Goal: Information Seeking & Learning: Learn about a topic

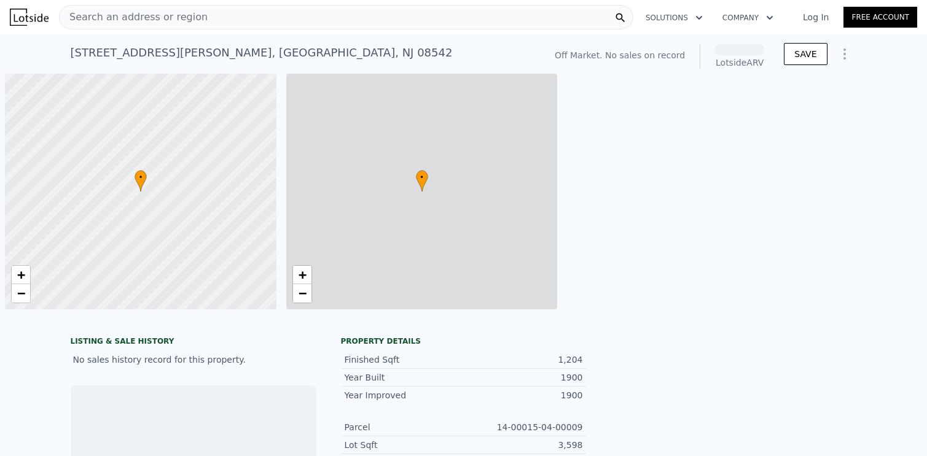
scroll to position [0, 5]
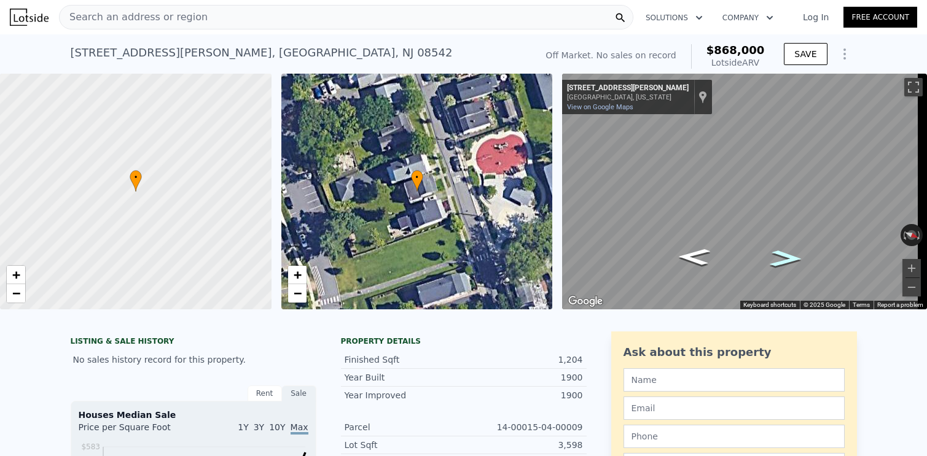
click at [772, 262] on icon "Go North, John St" at bounding box center [786, 258] width 60 height 25
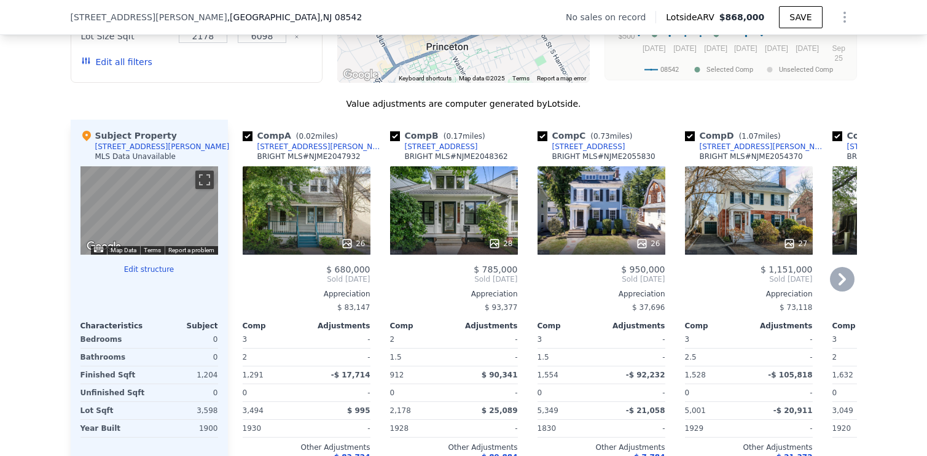
scroll to position [1108, 0]
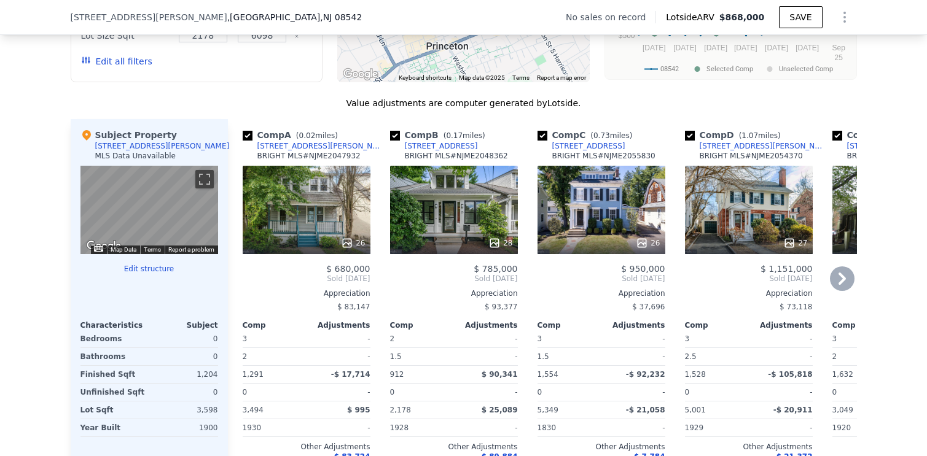
click at [340, 274] on span "$ 680,000" at bounding box center [348, 269] width 44 height 10
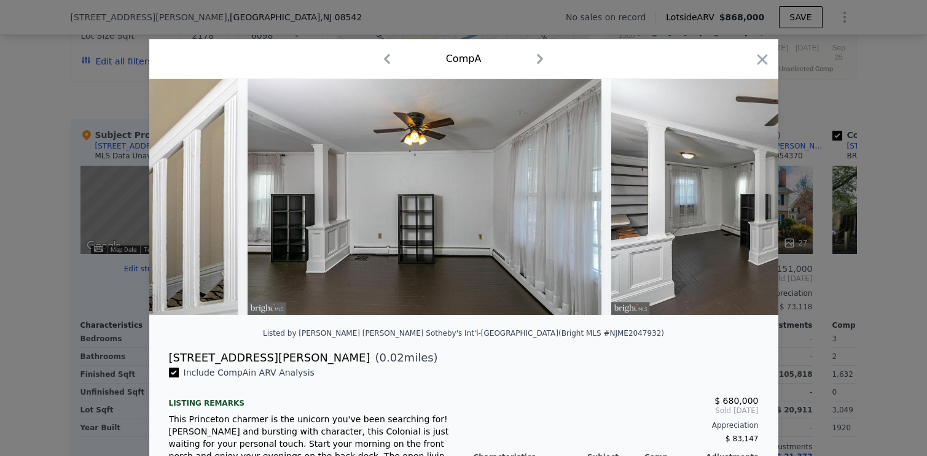
scroll to position [0, 1475]
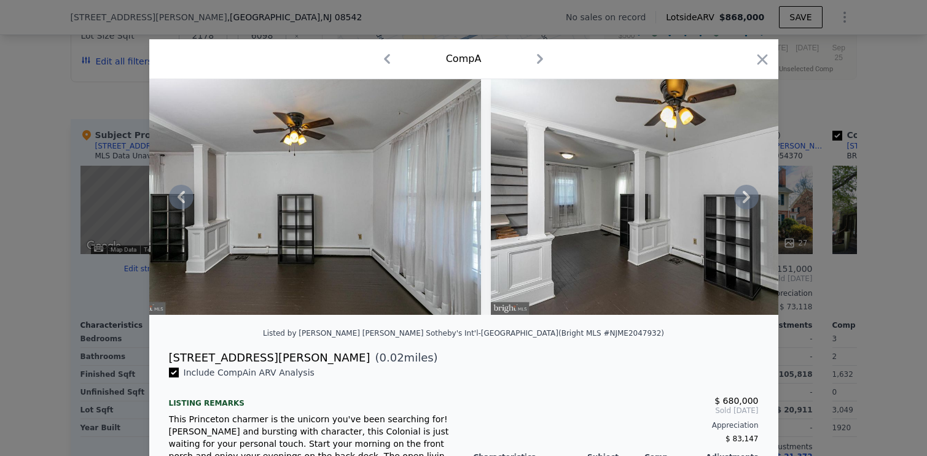
click at [742, 200] on icon at bounding box center [745, 197] width 7 height 12
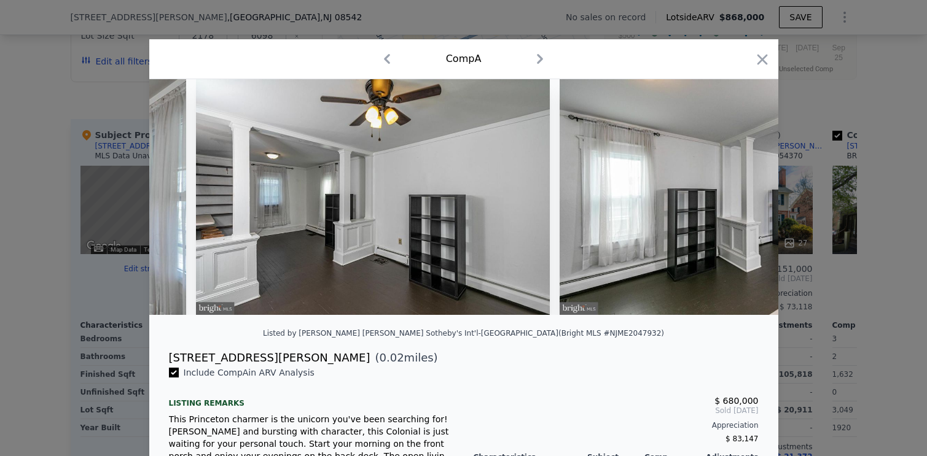
click at [742, 200] on img at bounding box center [736, 197] width 354 height 236
click at [742, 200] on icon at bounding box center [745, 197] width 7 height 12
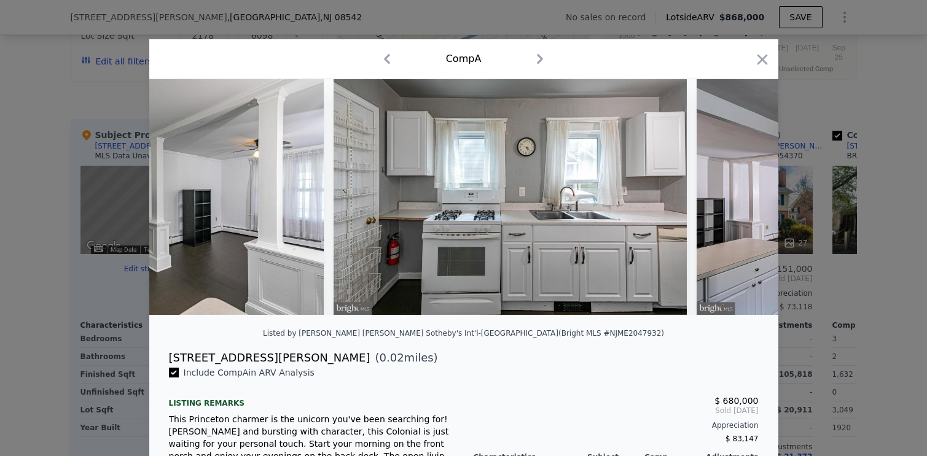
click at [742, 200] on img at bounding box center [873, 197] width 354 height 236
click at [742, 200] on icon at bounding box center [745, 197] width 7 height 12
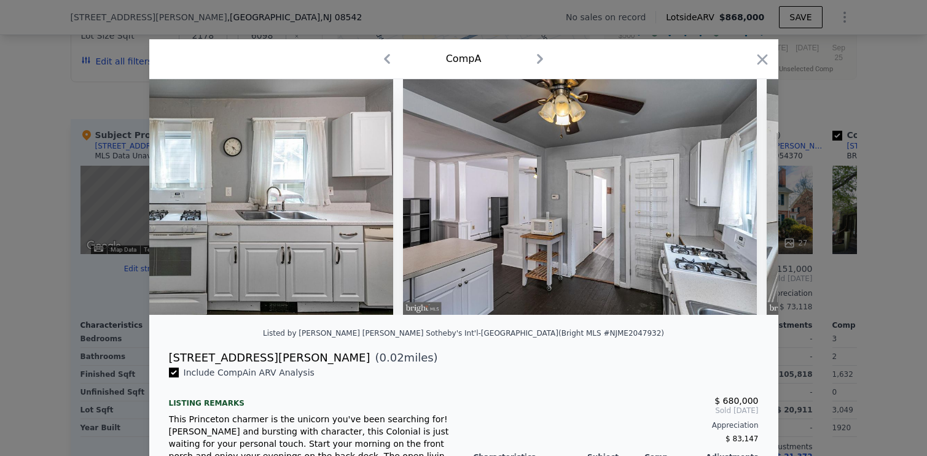
scroll to position [0, 2654]
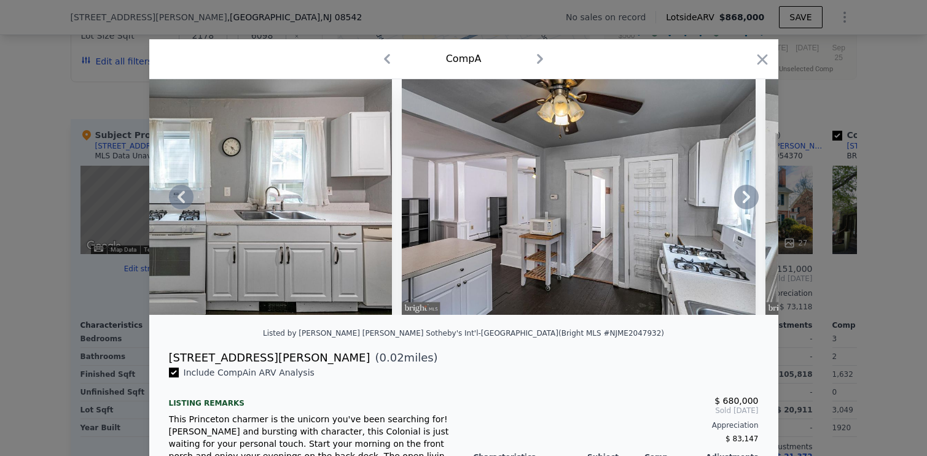
click at [742, 200] on icon at bounding box center [745, 197] width 7 height 12
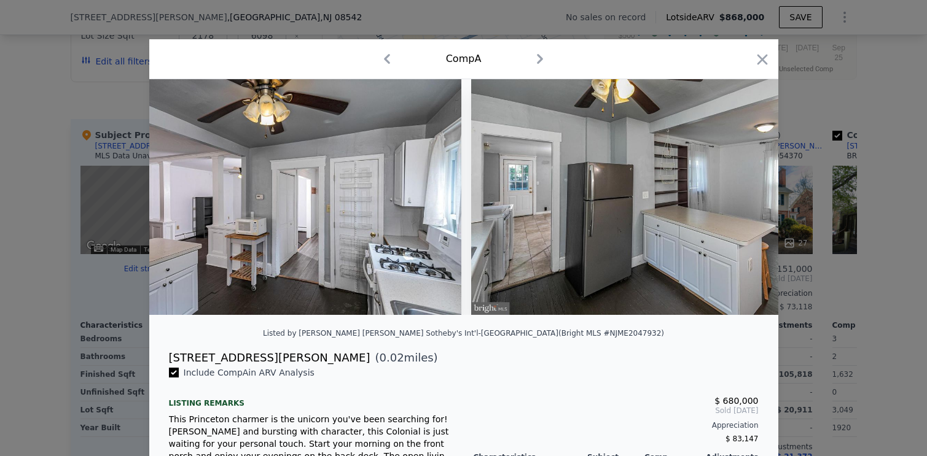
scroll to position [0, 2948]
click at [742, 200] on img at bounding box center [647, 197] width 354 height 236
click at [750, 201] on icon at bounding box center [746, 197] width 25 height 25
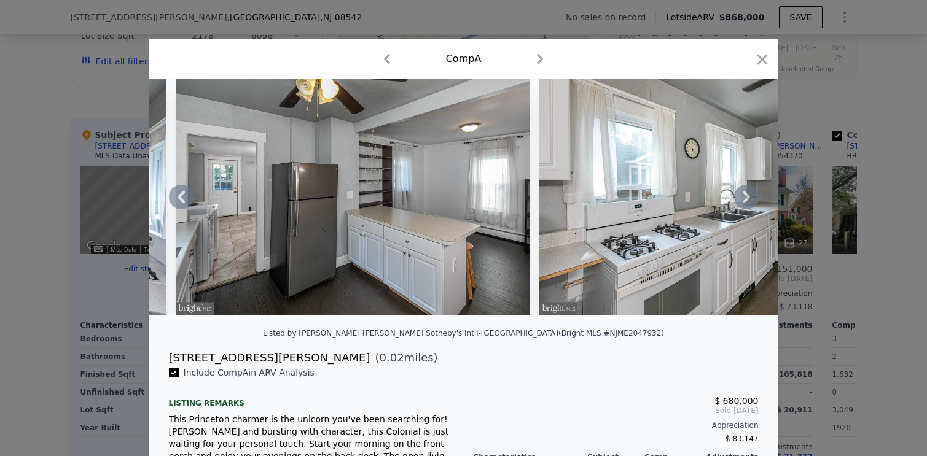
click at [750, 200] on icon at bounding box center [746, 197] width 25 height 25
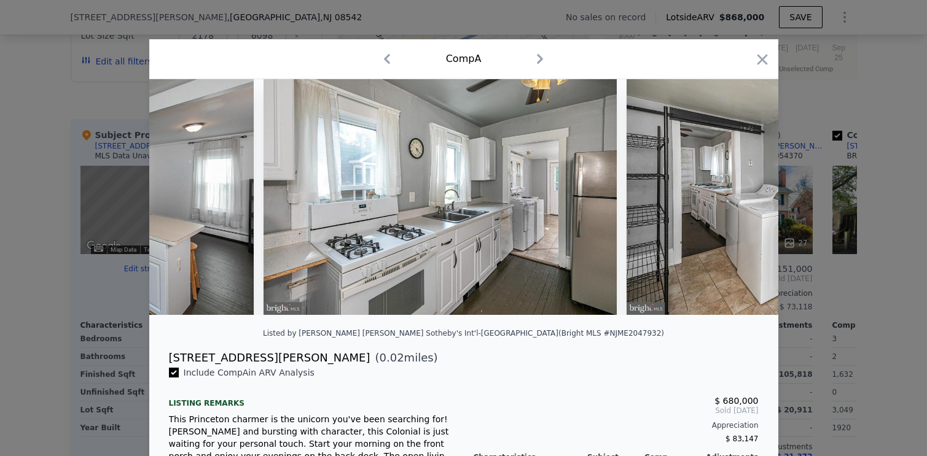
scroll to position [0, 3538]
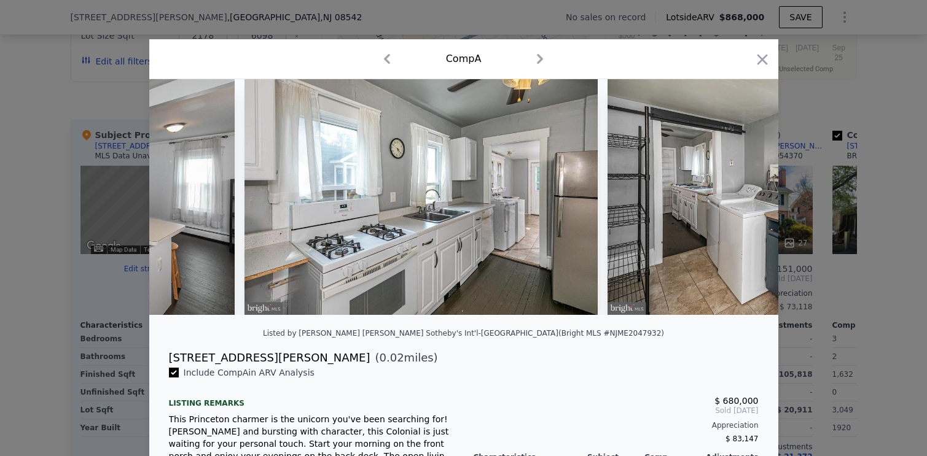
click at [383, 60] on icon "button" at bounding box center [387, 59] width 20 height 20
checkbox input "false"
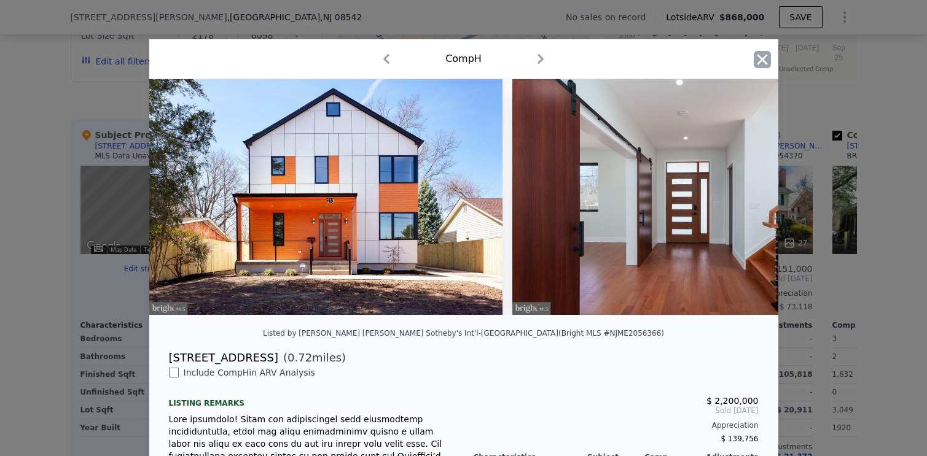
click at [758, 53] on icon "button" at bounding box center [761, 59] width 17 height 17
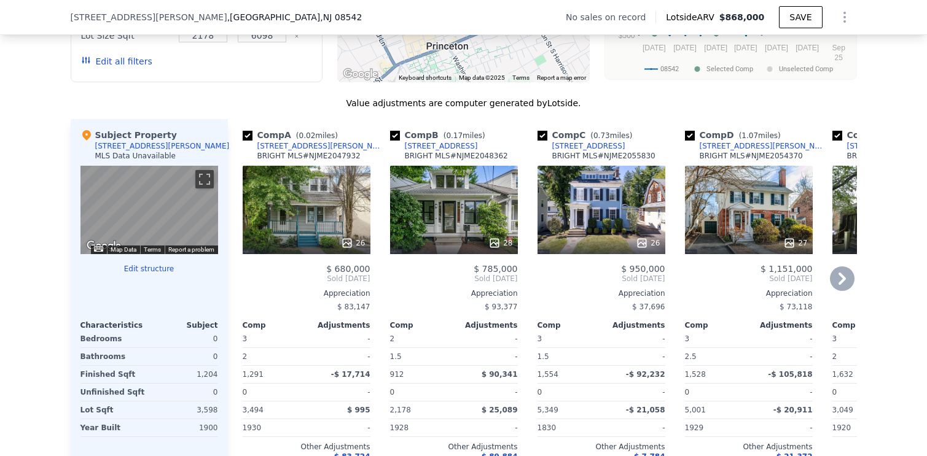
click at [292, 211] on div "26" at bounding box center [307, 210] width 128 height 88
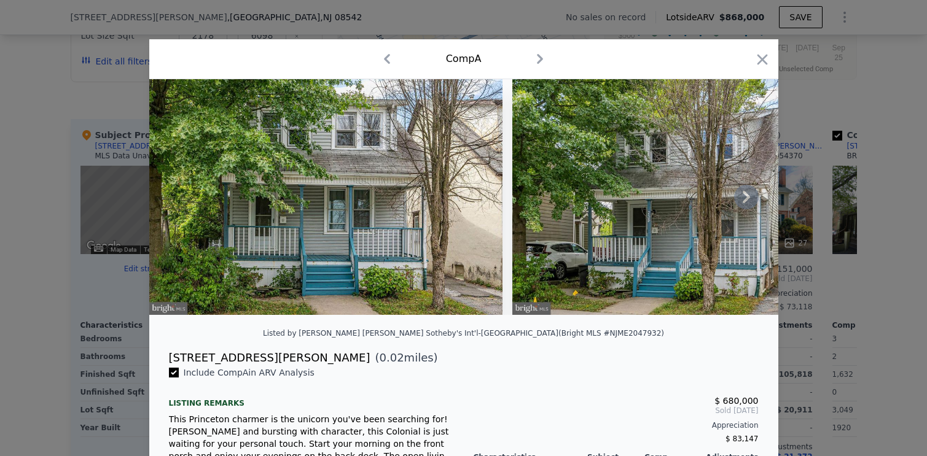
click at [355, 191] on img at bounding box center [326, 197] width 354 height 236
click at [739, 203] on icon at bounding box center [746, 197] width 25 height 25
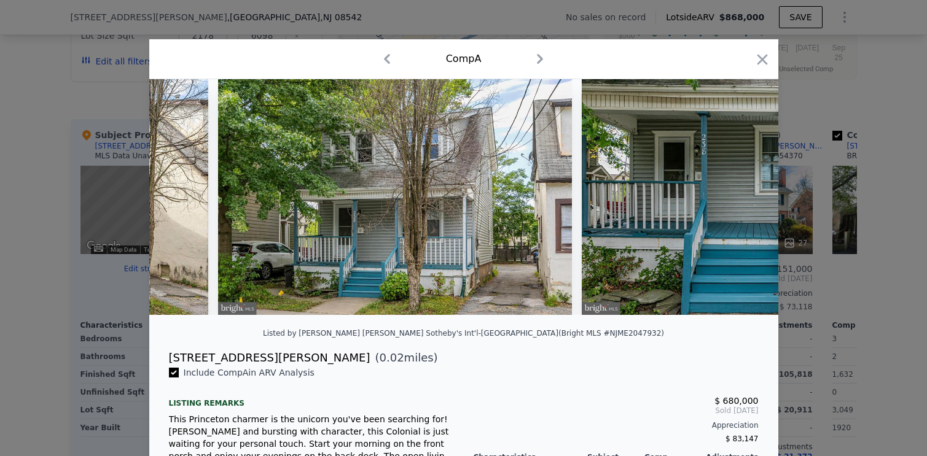
scroll to position [0, 295]
click at [739, 203] on icon at bounding box center [746, 197] width 25 height 25
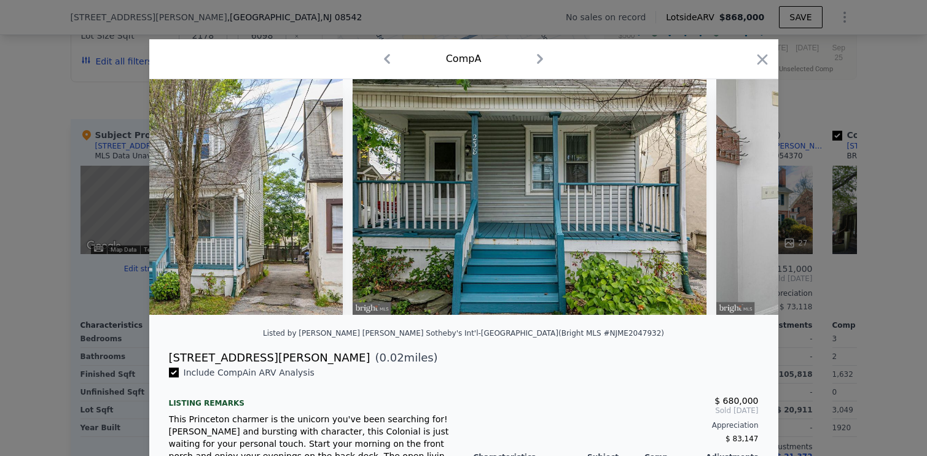
scroll to position [0, 589]
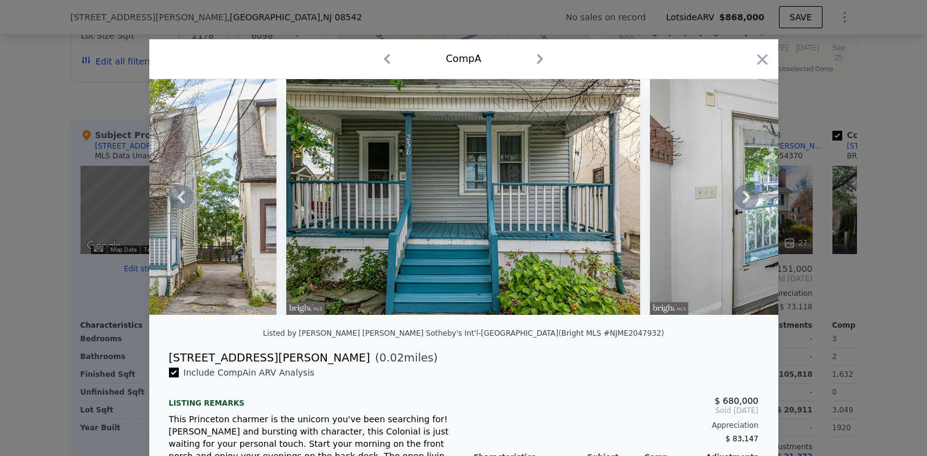
click at [739, 203] on icon at bounding box center [746, 197] width 25 height 25
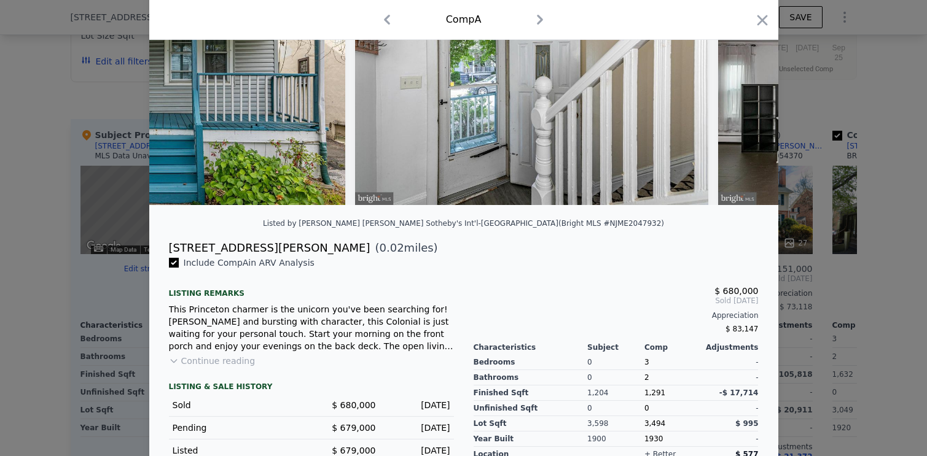
scroll to position [109, 0]
click at [594, 402] on div "1,204" at bounding box center [615, 393] width 57 height 15
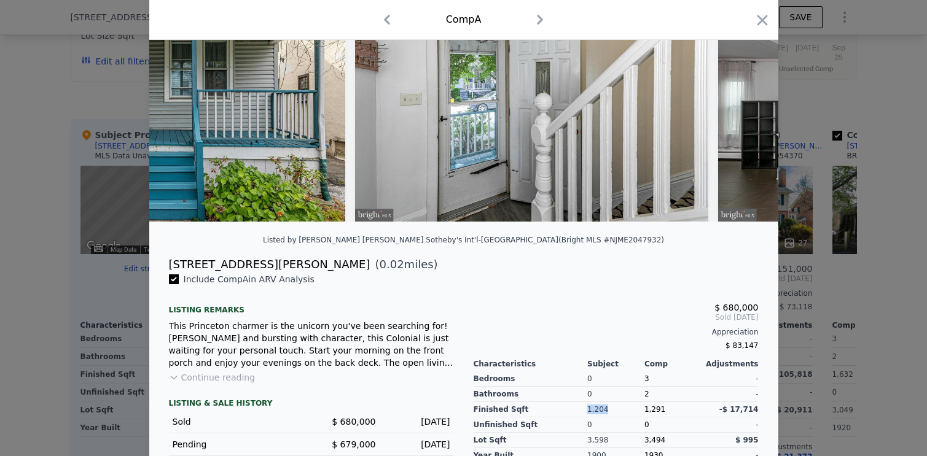
scroll to position [128, 0]
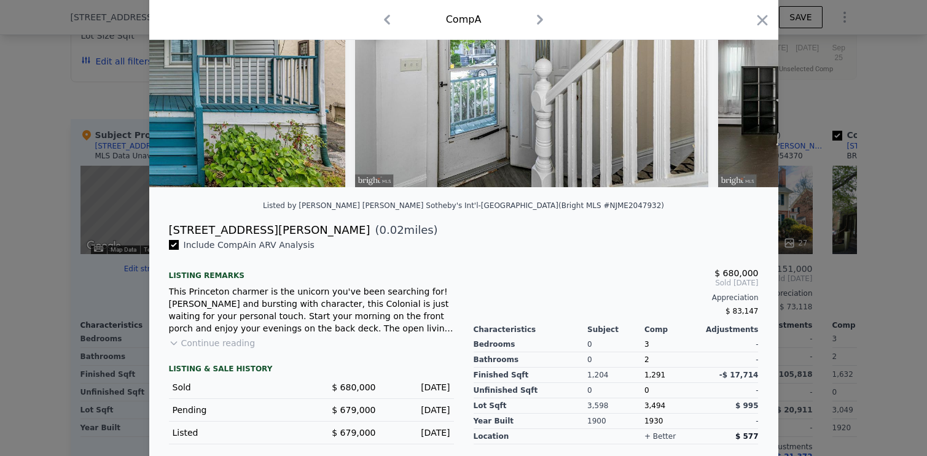
click at [654, 379] on span "1,291" at bounding box center [654, 375] width 21 height 9
click at [643, 239] on div "[STREET_ADDRESS][PERSON_NAME] ( 0.02 miles)" at bounding box center [463, 230] width 609 height 17
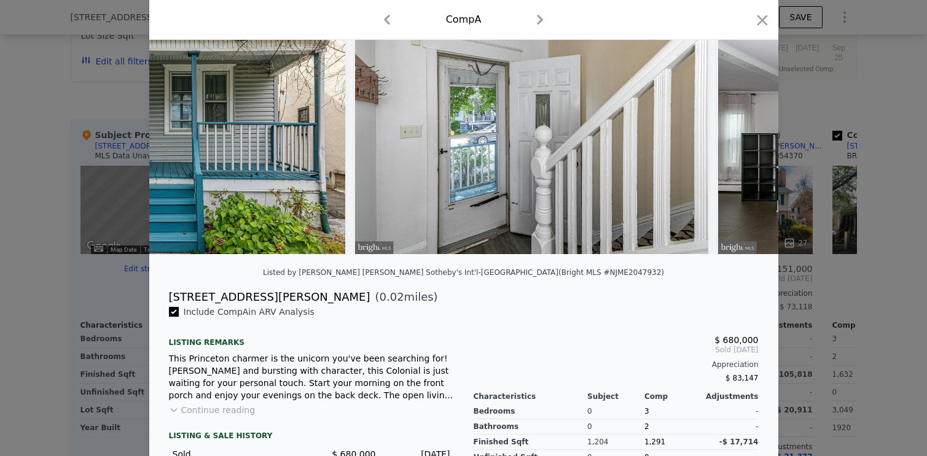
scroll to position [0, 0]
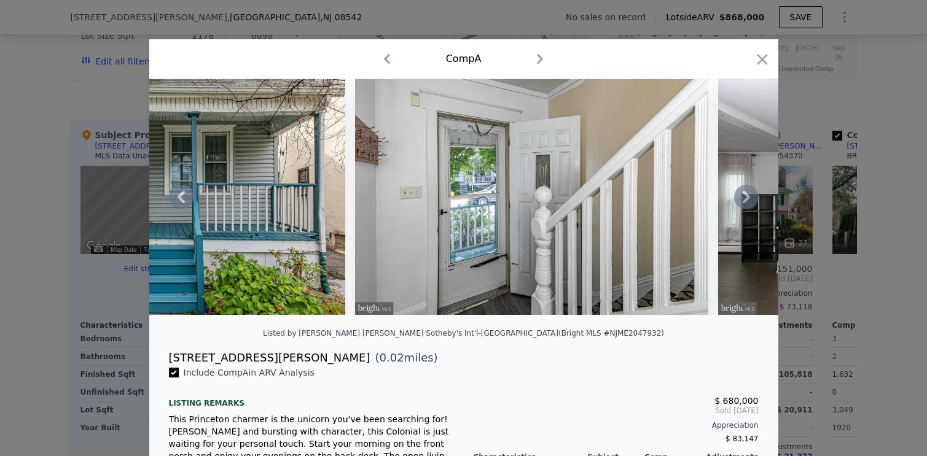
click at [744, 201] on icon at bounding box center [745, 197] width 7 height 12
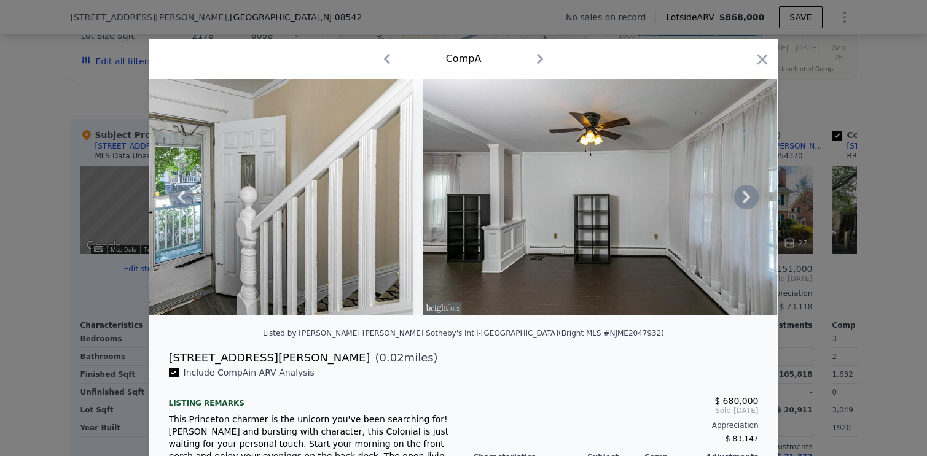
click at [744, 201] on icon at bounding box center [745, 197] width 7 height 12
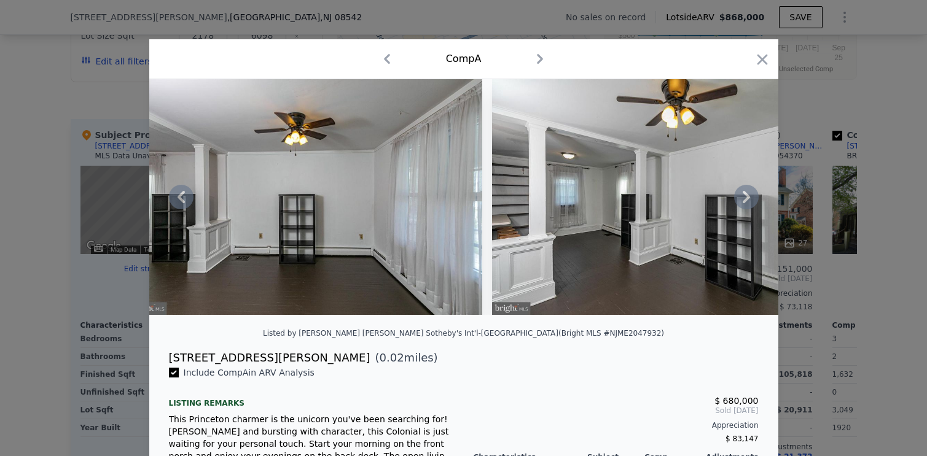
click at [744, 201] on icon at bounding box center [745, 197] width 7 height 12
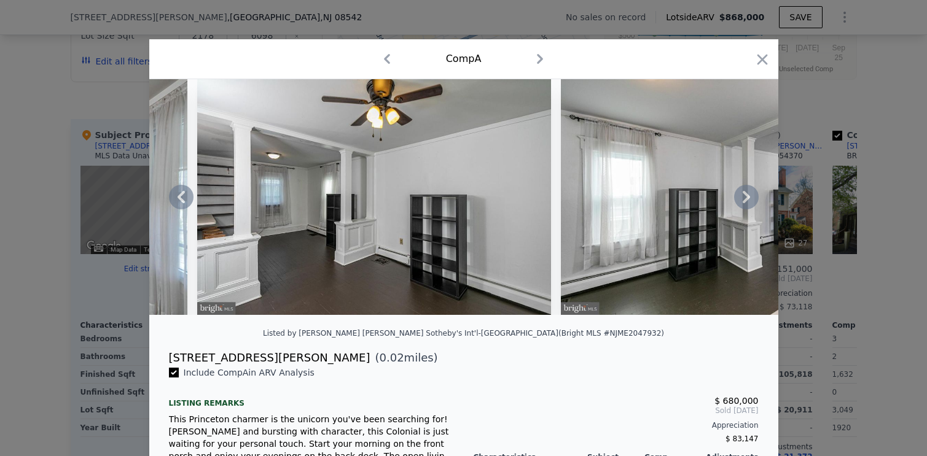
click at [744, 201] on icon at bounding box center [745, 197] width 7 height 12
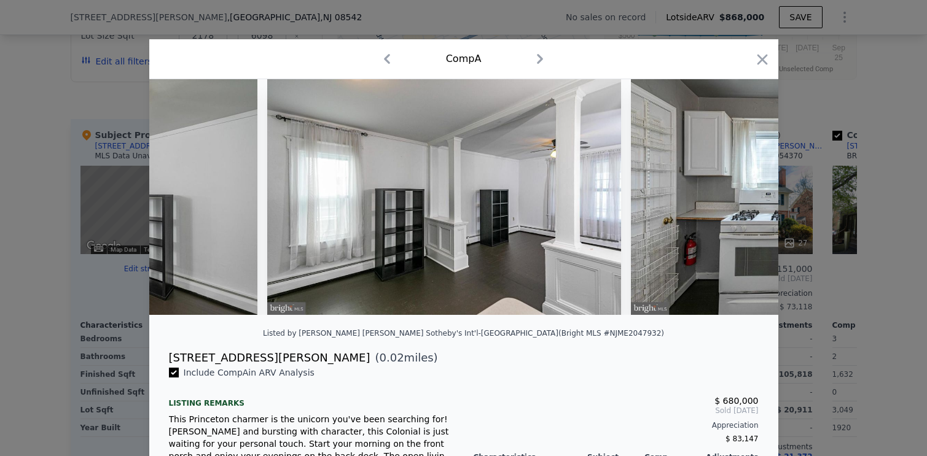
scroll to position [0, 2063]
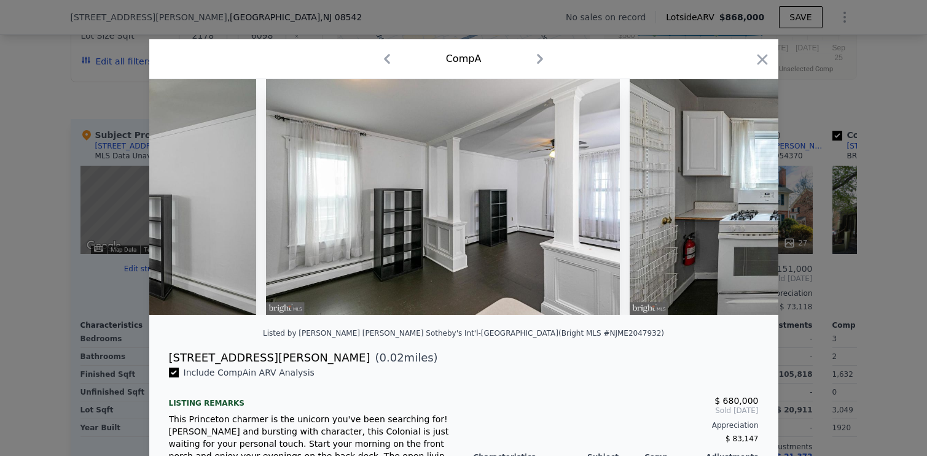
click at [744, 201] on div at bounding box center [463, 197] width 629 height 236
click at [744, 201] on icon at bounding box center [745, 197] width 7 height 12
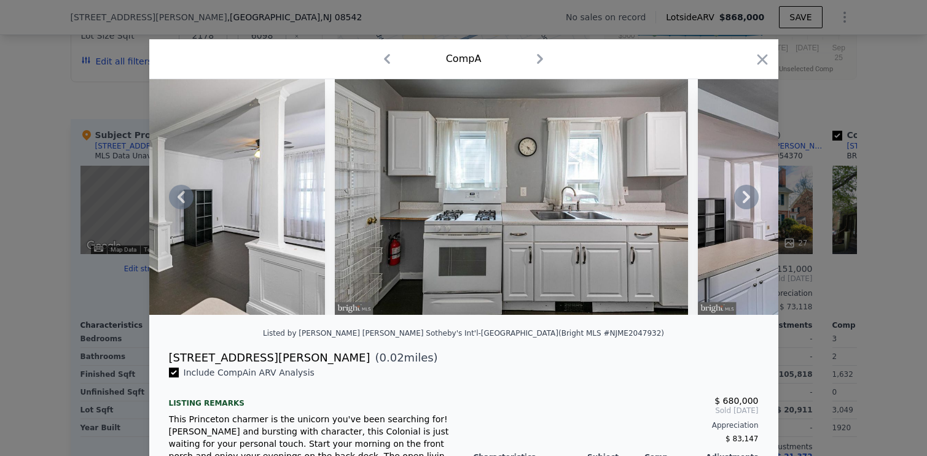
click at [744, 201] on icon at bounding box center [745, 197] width 7 height 12
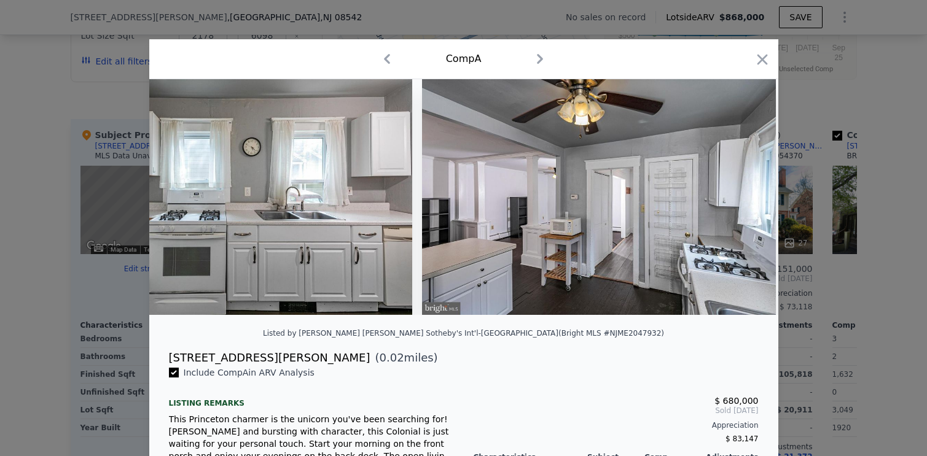
scroll to position [0, 2652]
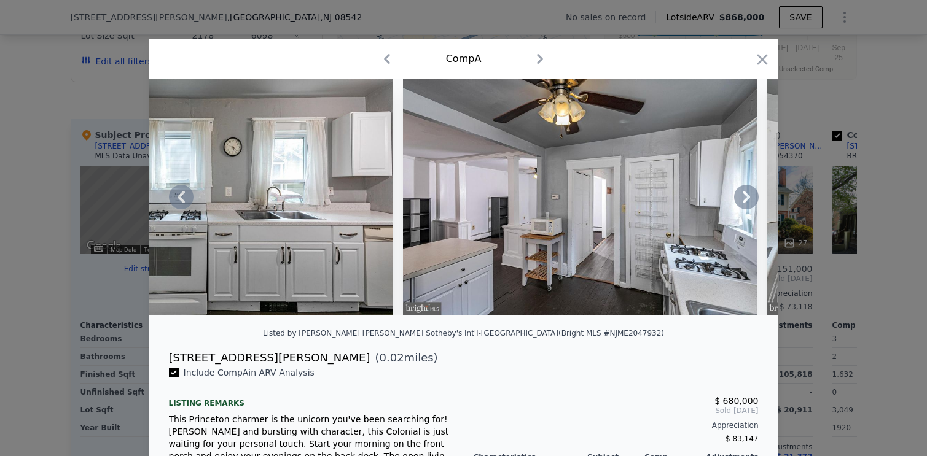
click at [744, 201] on icon at bounding box center [745, 197] width 7 height 12
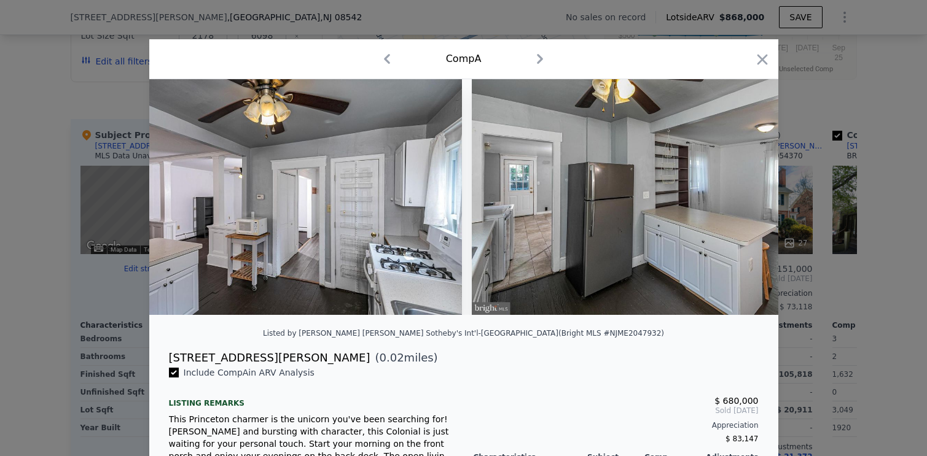
click at [744, 201] on img at bounding box center [649, 197] width 354 height 236
click at [744, 201] on icon at bounding box center [745, 197] width 7 height 12
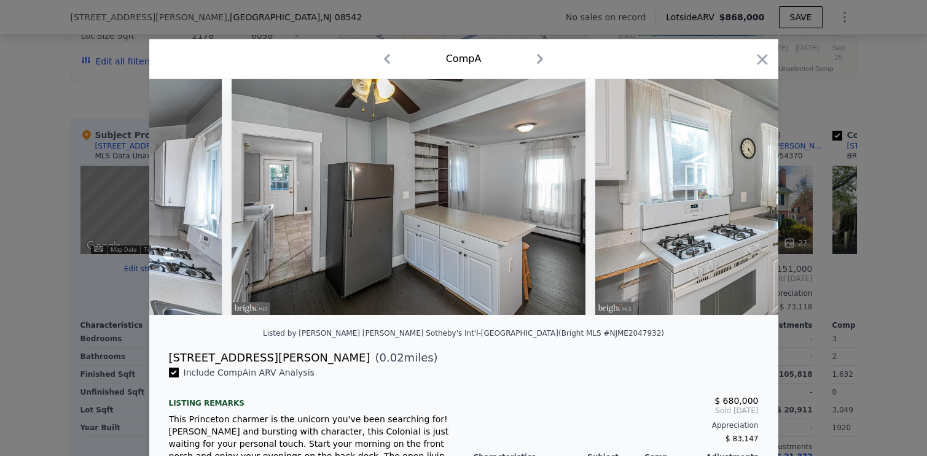
scroll to position [0, 3242]
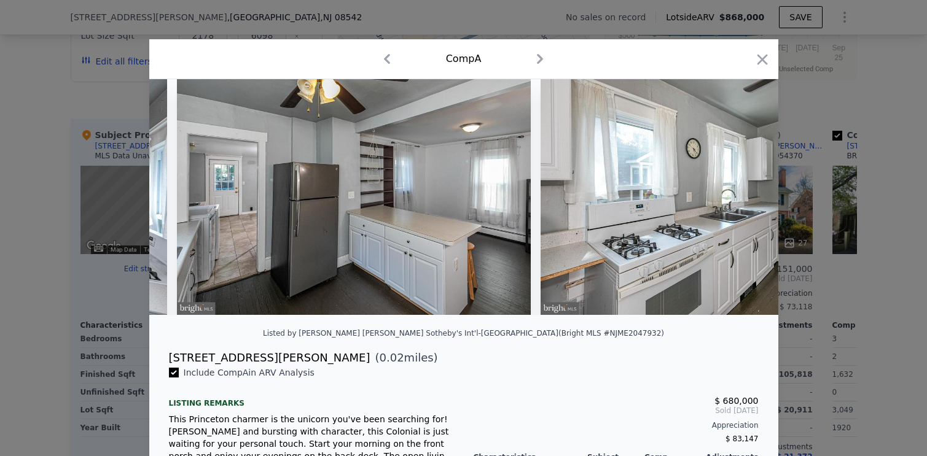
click at [744, 201] on img at bounding box center [717, 197] width 354 height 236
click at [734, 196] on icon at bounding box center [746, 197] width 25 height 25
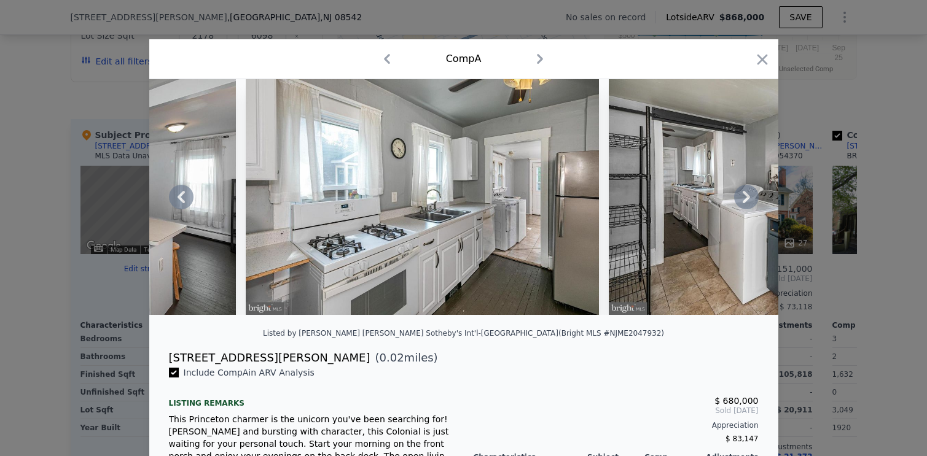
click at [737, 195] on icon at bounding box center [746, 197] width 25 height 25
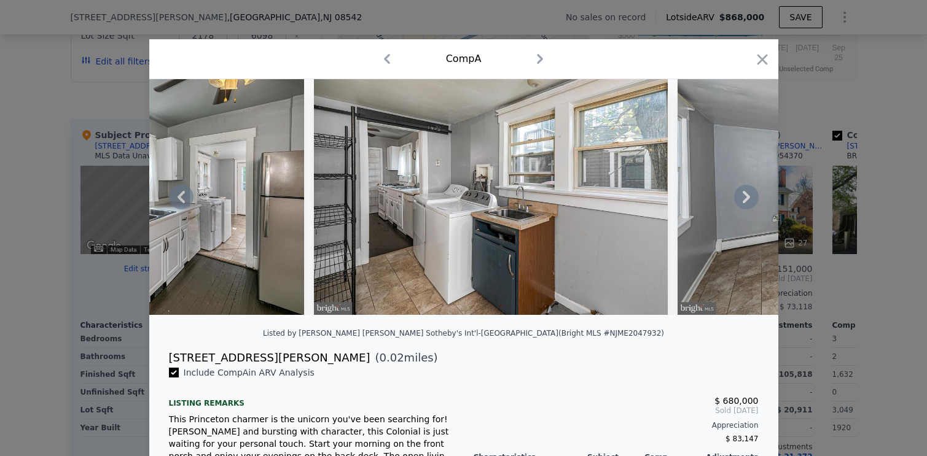
click at [737, 195] on icon at bounding box center [746, 197] width 25 height 25
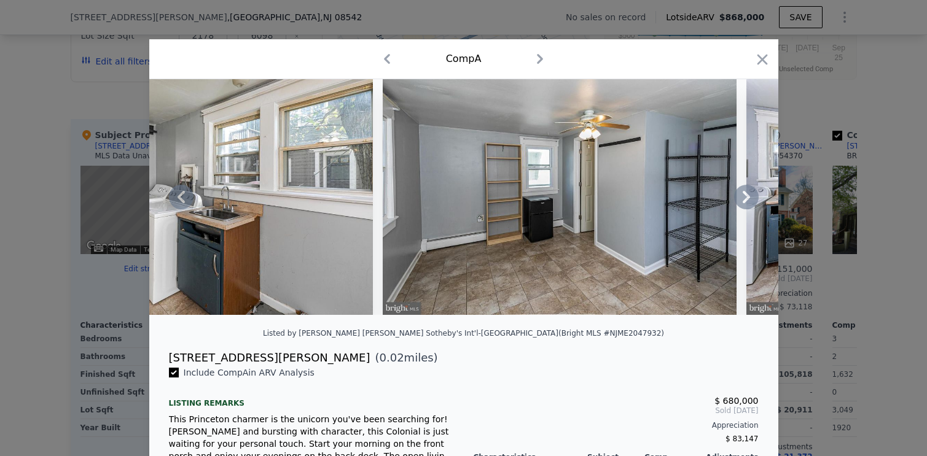
click at [737, 195] on icon at bounding box center [746, 197] width 25 height 25
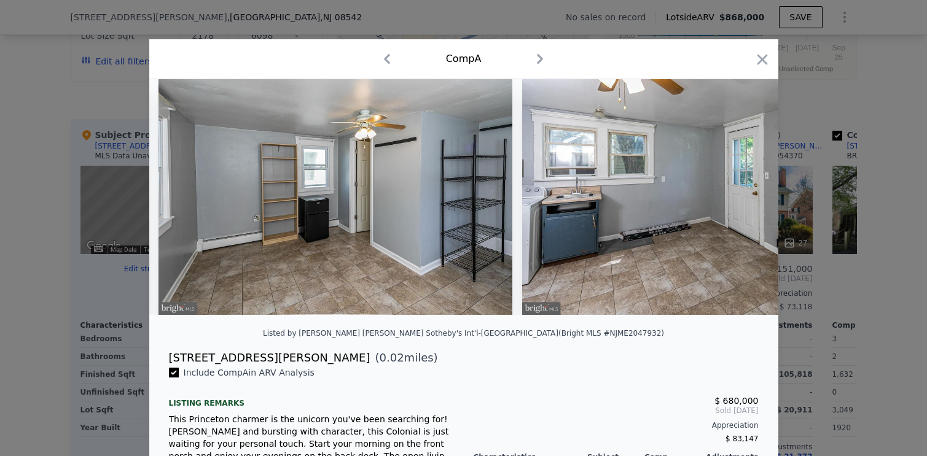
scroll to position [0, 4421]
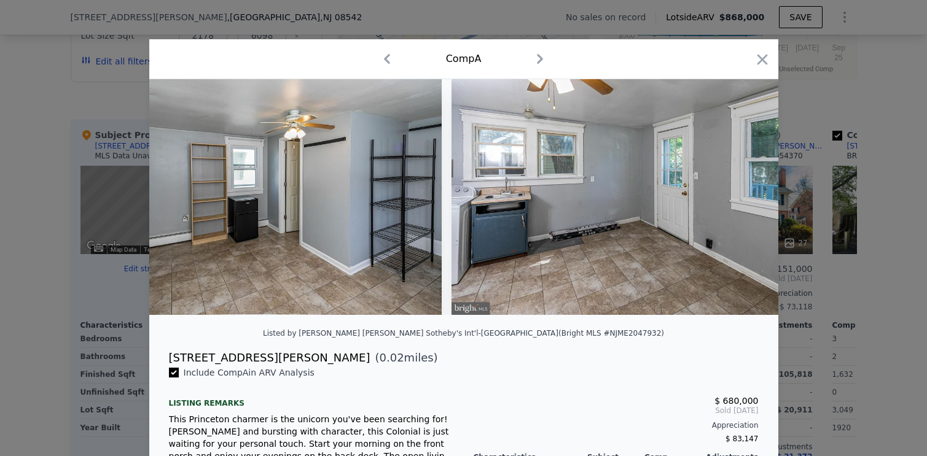
click at [737, 195] on img at bounding box center [628, 197] width 354 height 236
click at [737, 195] on icon at bounding box center [746, 197] width 25 height 25
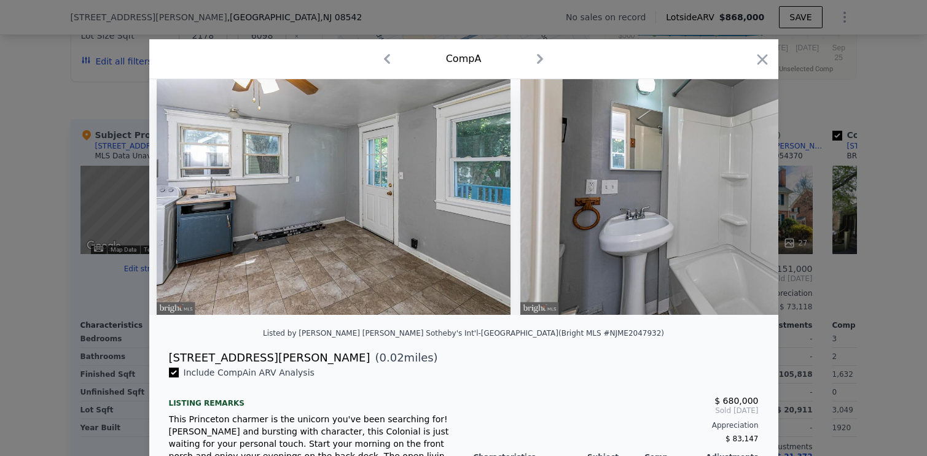
click at [737, 195] on img at bounding box center [697, 197] width 354 height 236
click at [742, 199] on icon at bounding box center [745, 197] width 7 height 12
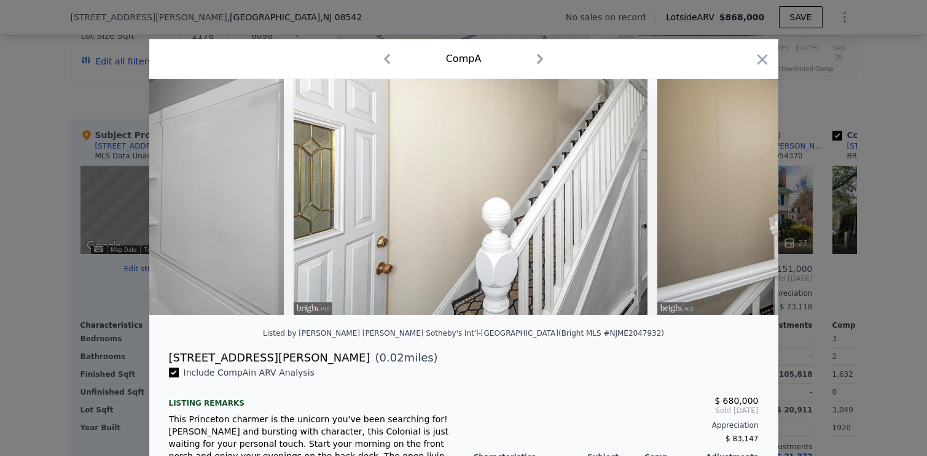
click at [742, 196] on div at bounding box center [463, 197] width 629 height 236
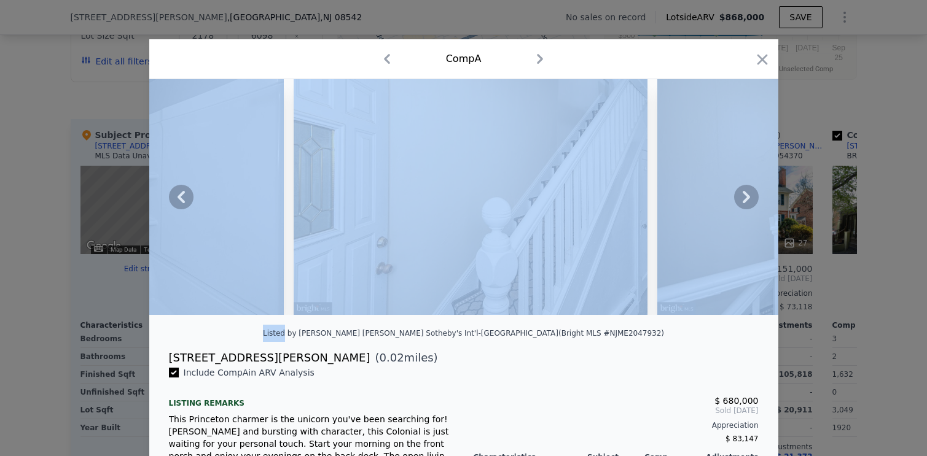
click at [742, 196] on icon at bounding box center [746, 197] width 25 height 25
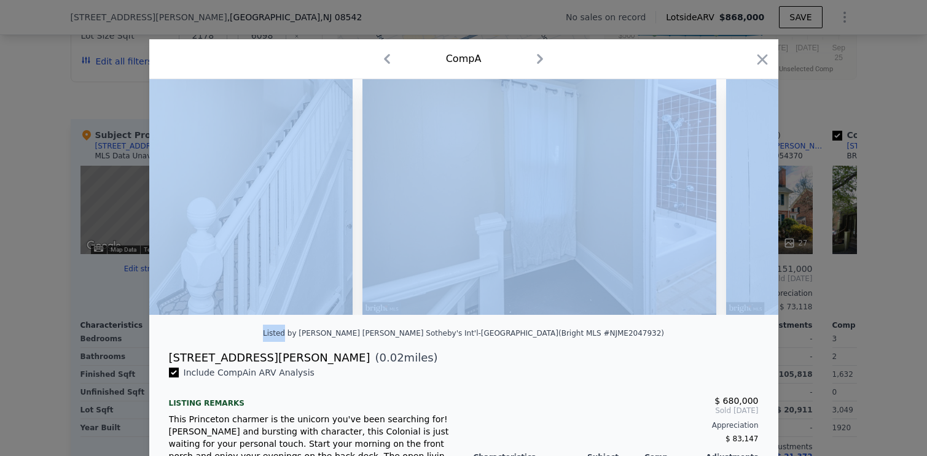
click at [742, 196] on img at bounding box center [903, 197] width 354 height 236
click at [742, 196] on icon at bounding box center [746, 197] width 25 height 25
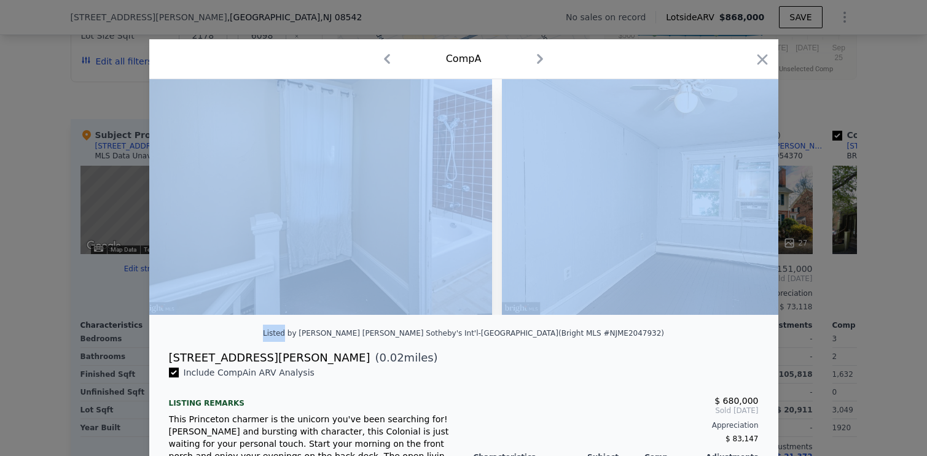
scroll to position [0, 5894]
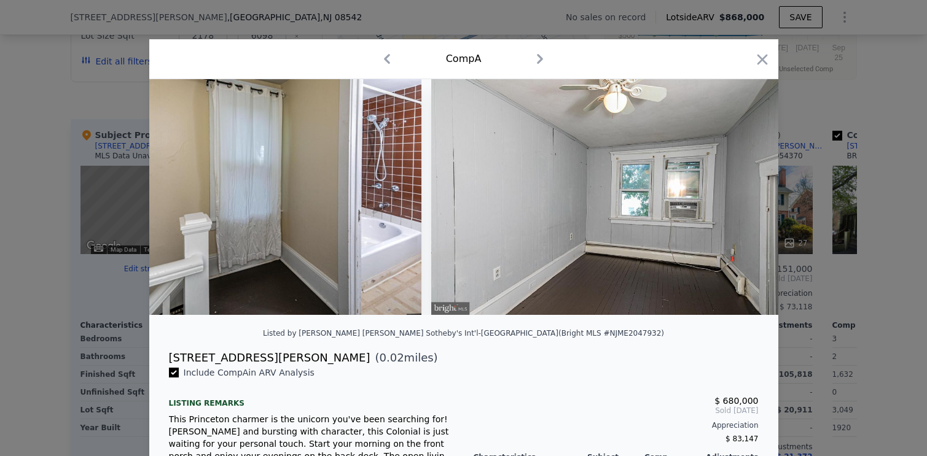
click at [627, 349] on div "Listed by [PERSON_NAME] [PERSON_NAME] Sotheby's Int'l-[GEOGRAPHIC_DATA] (Bright…" at bounding box center [463, 337] width 629 height 25
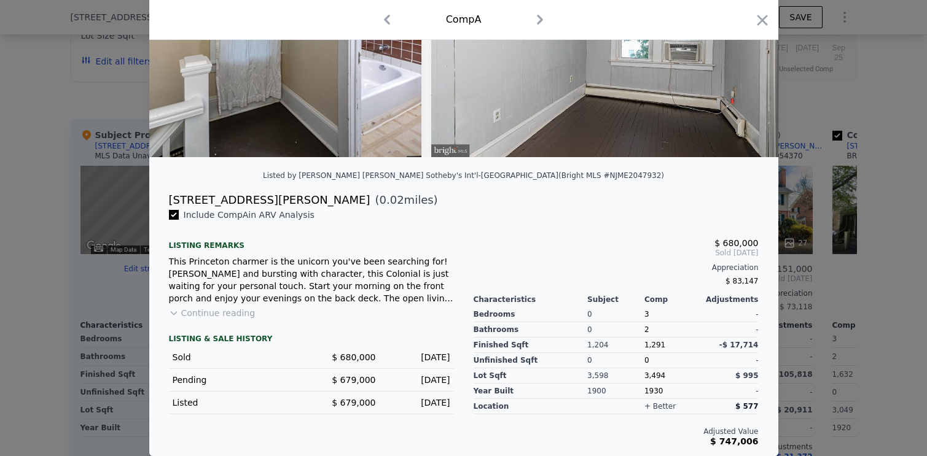
scroll to position [167, 0]
click at [214, 311] on button "Continue reading" at bounding box center [212, 313] width 87 height 12
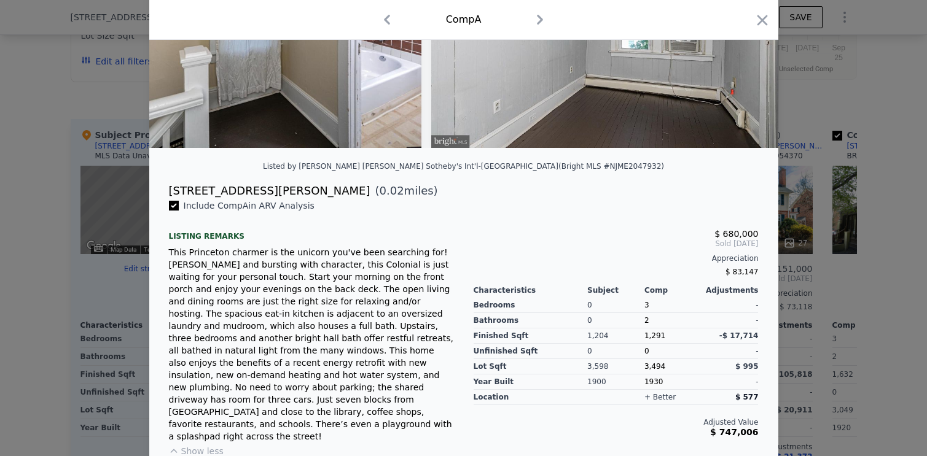
click at [644, 313] on div "3" at bounding box center [672, 305] width 57 height 15
click at [644, 309] on span "3" at bounding box center [646, 305] width 5 height 9
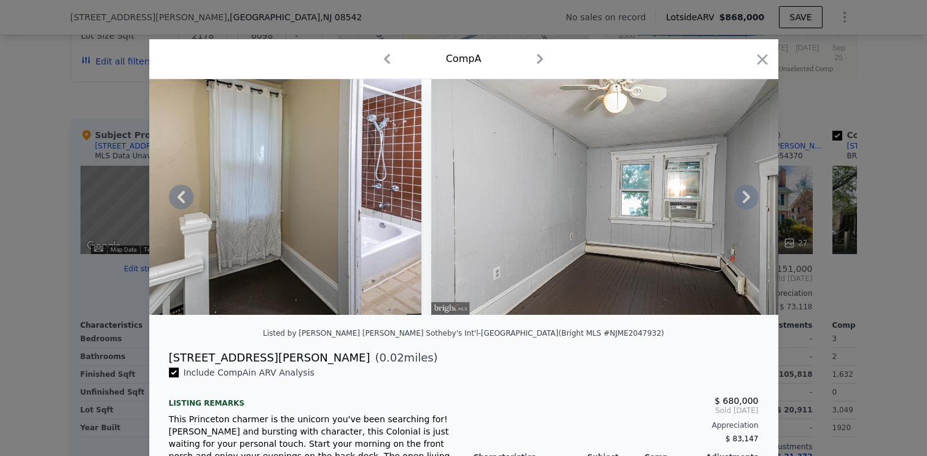
click at [742, 203] on icon at bounding box center [745, 197] width 7 height 12
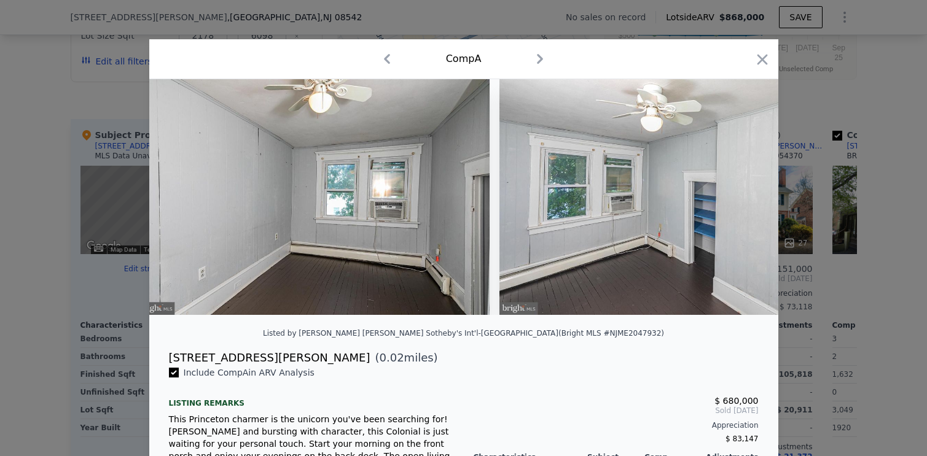
click at [742, 203] on img at bounding box center [676, 197] width 354 height 236
click at [742, 203] on icon at bounding box center [745, 197] width 7 height 12
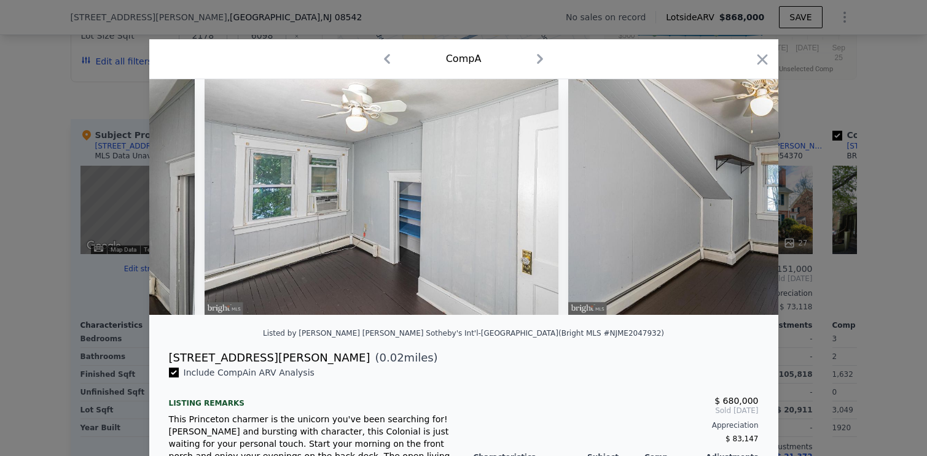
click at [742, 203] on img at bounding box center [745, 197] width 354 height 236
click at [742, 203] on icon at bounding box center [745, 197] width 7 height 12
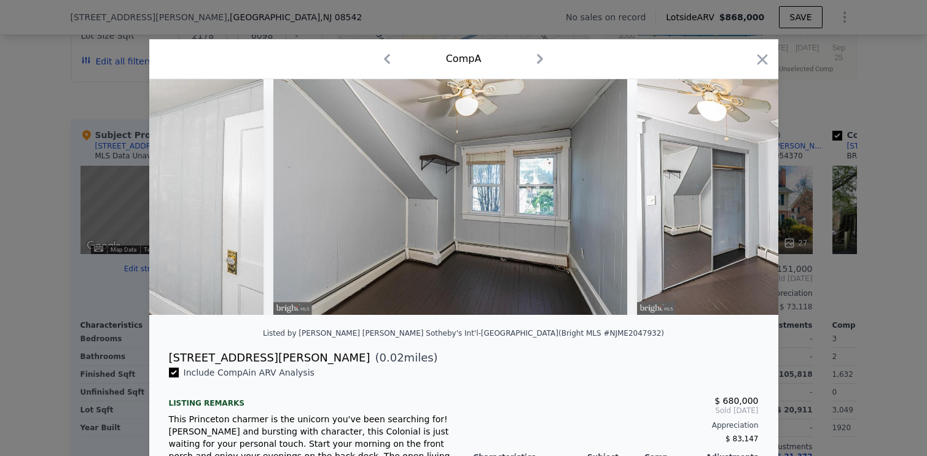
click at [742, 200] on img at bounding box center [814, 197] width 354 height 236
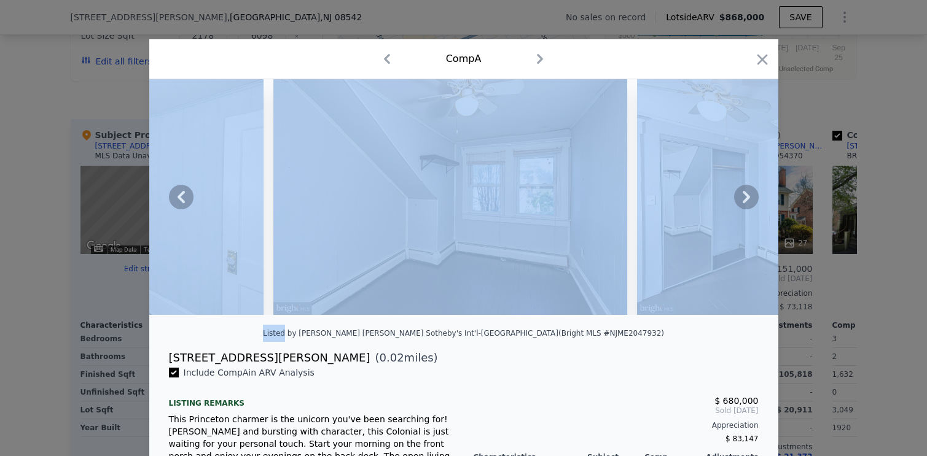
click at [742, 200] on icon at bounding box center [745, 197] width 7 height 12
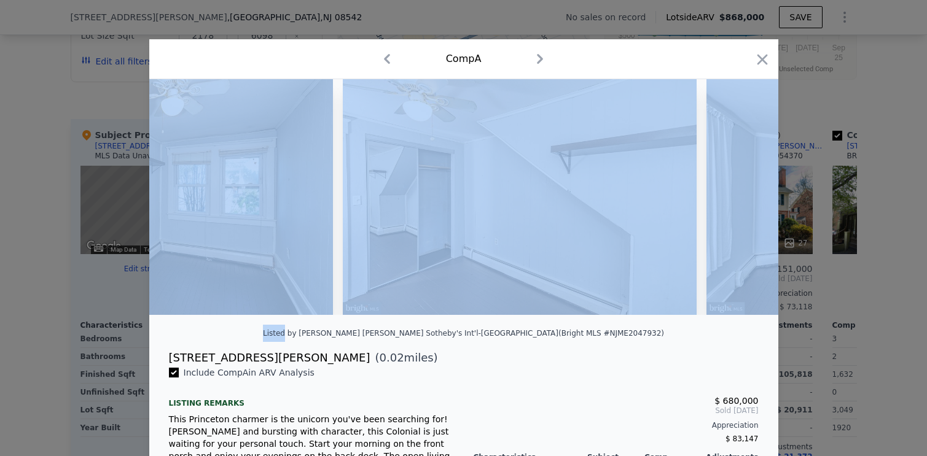
click at [742, 200] on img at bounding box center [883, 197] width 354 height 236
click at [742, 200] on icon at bounding box center [745, 197] width 7 height 12
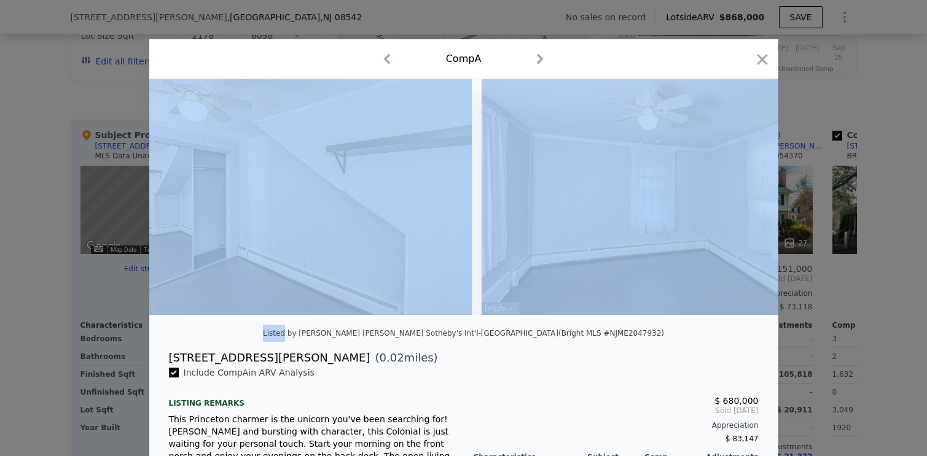
scroll to position [0, 7368]
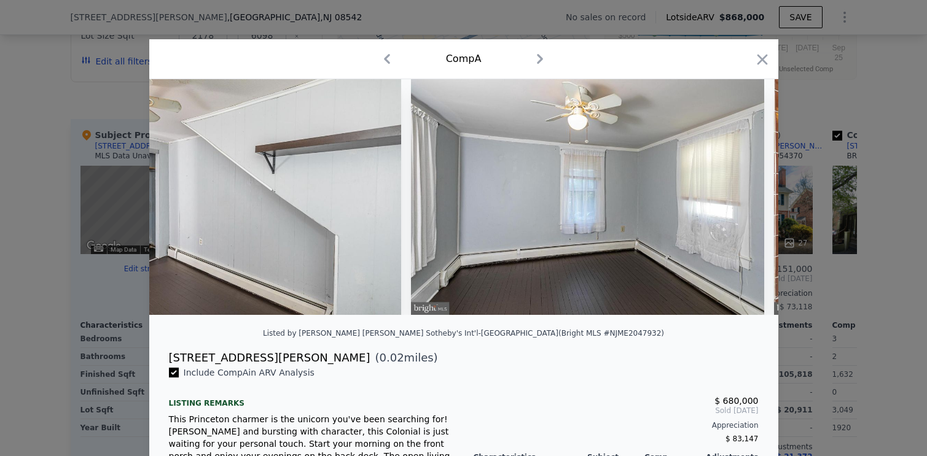
click at [741, 192] on icon at bounding box center [746, 197] width 25 height 25
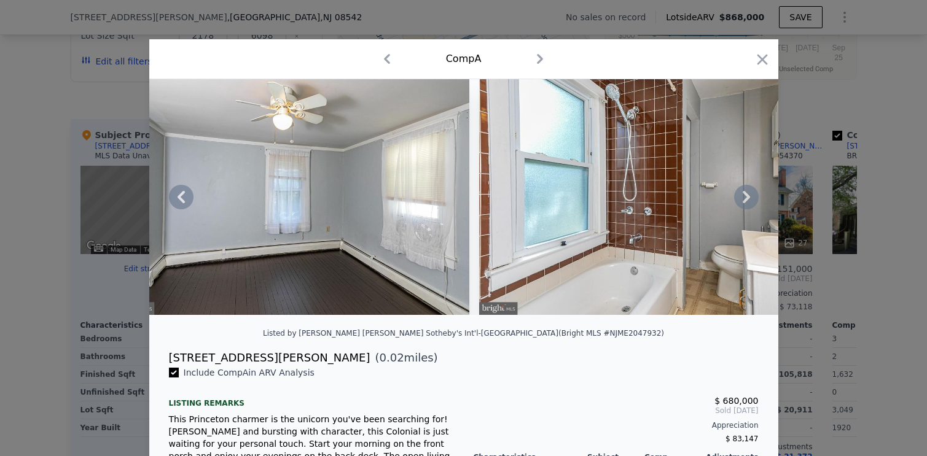
click at [741, 192] on icon at bounding box center [746, 197] width 25 height 25
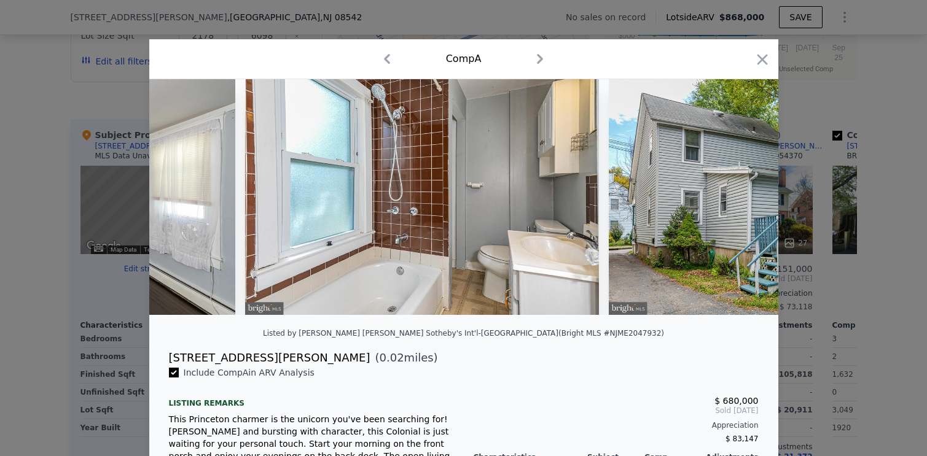
scroll to position [0, 7957]
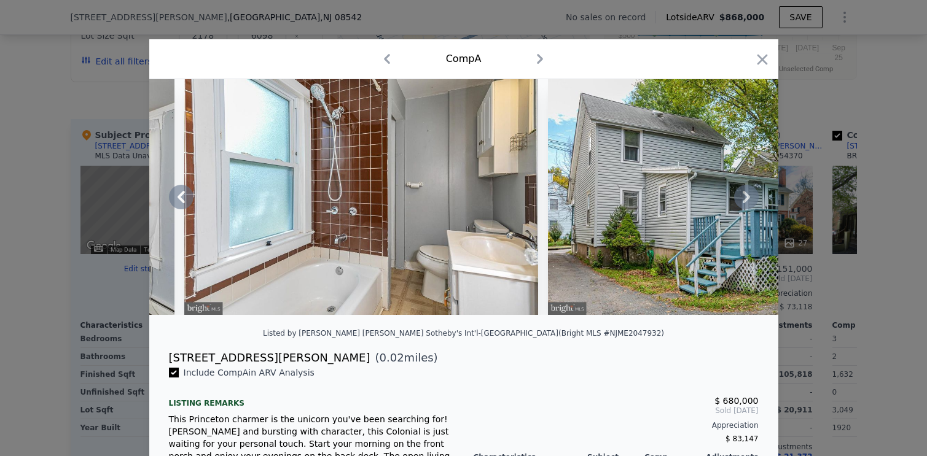
click at [742, 192] on icon at bounding box center [746, 197] width 25 height 25
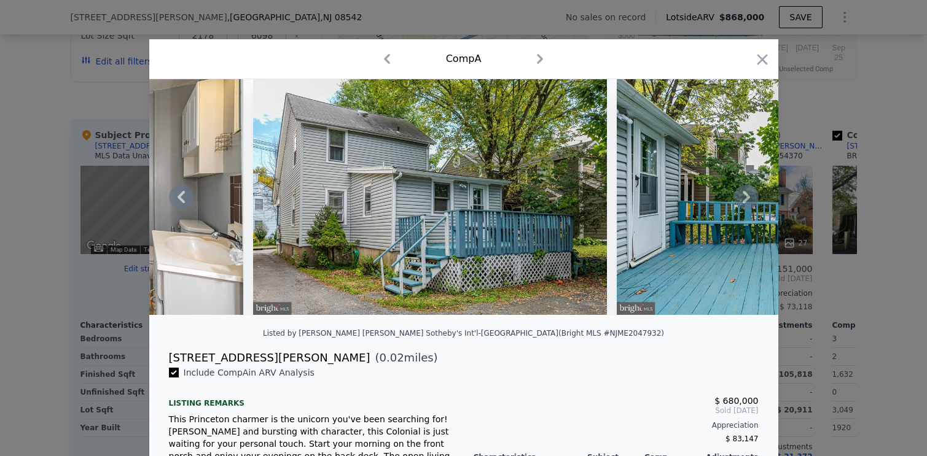
click at [742, 192] on icon at bounding box center [746, 197] width 25 height 25
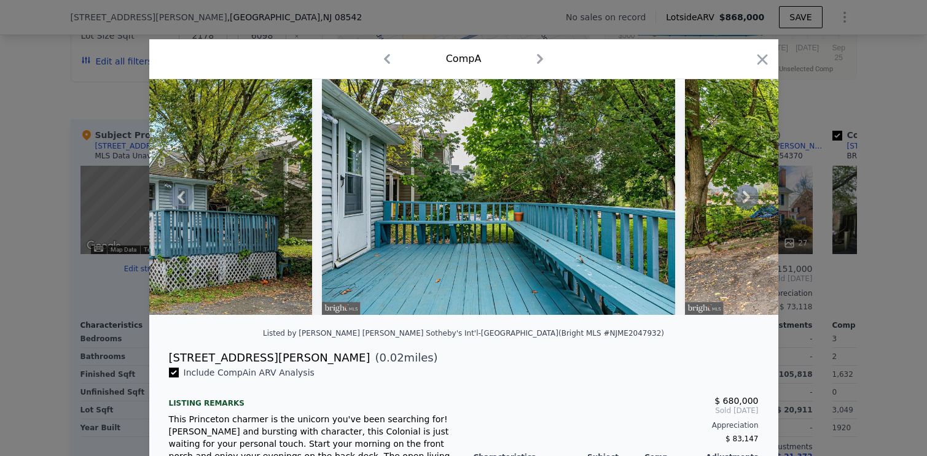
click at [742, 192] on icon at bounding box center [746, 197] width 25 height 25
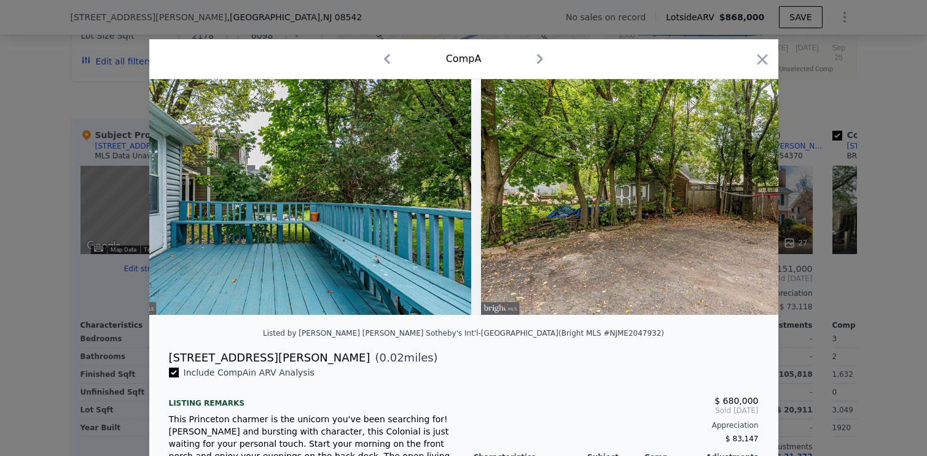
scroll to position [0, 8807]
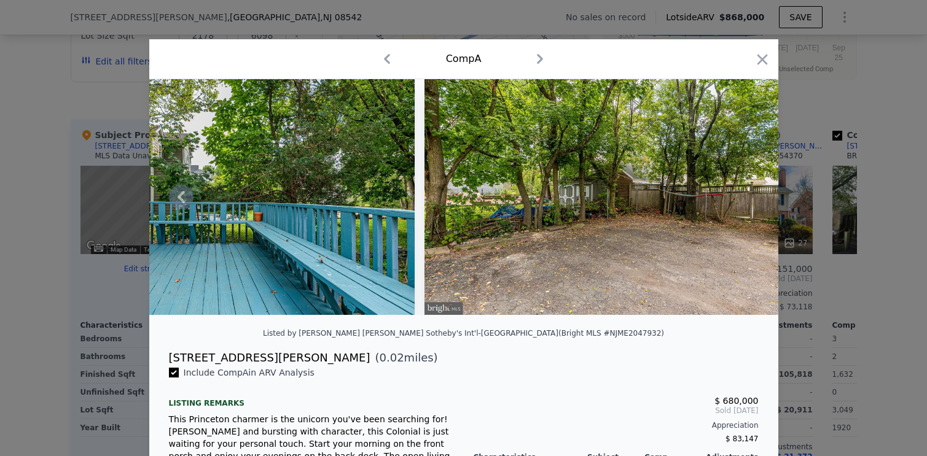
click at [742, 192] on img at bounding box center [601, 197] width 354 height 236
click at [555, 234] on img at bounding box center [601, 197] width 354 height 236
click at [758, 52] on icon "button" at bounding box center [761, 59] width 17 height 17
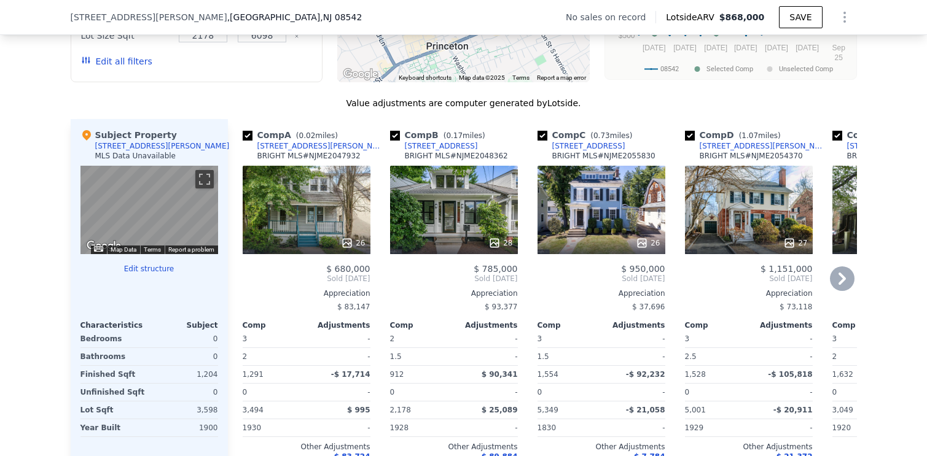
click at [838, 285] on icon at bounding box center [841, 279] width 7 height 12
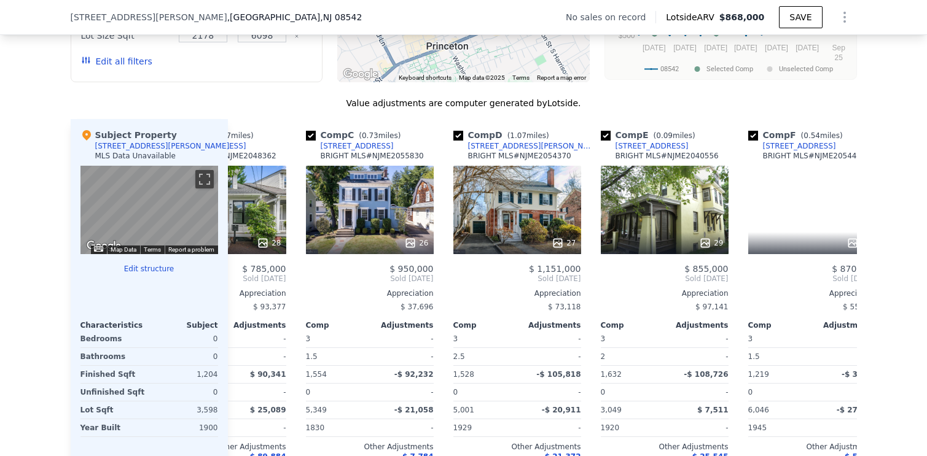
scroll to position [0, 295]
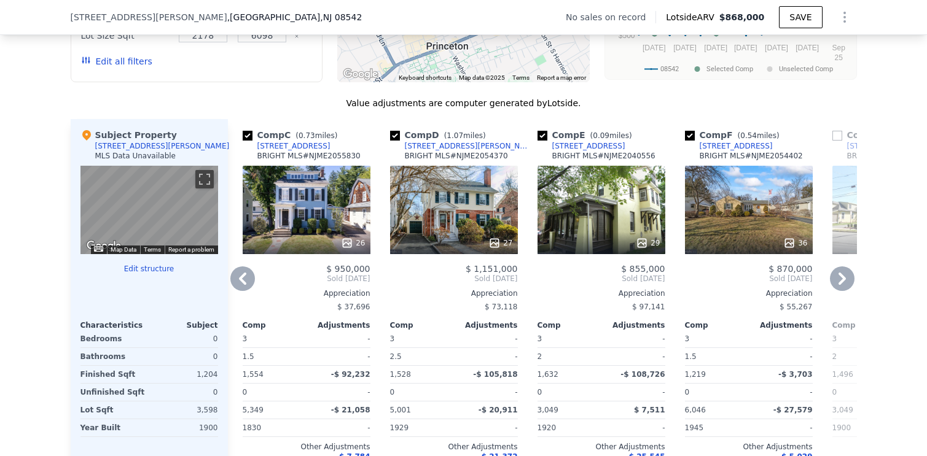
click at [836, 288] on icon at bounding box center [841, 278] width 25 height 25
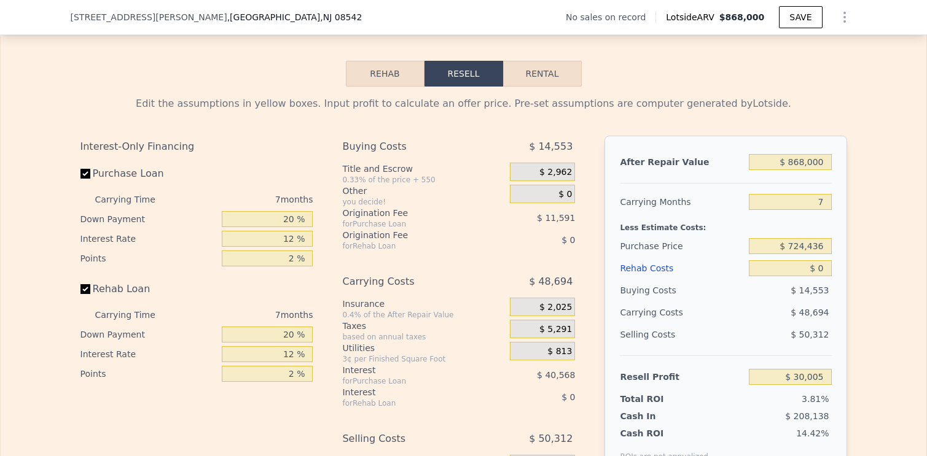
scroll to position [1674, 0]
click at [378, 85] on button "Rehab" at bounding box center [385, 73] width 79 height 26
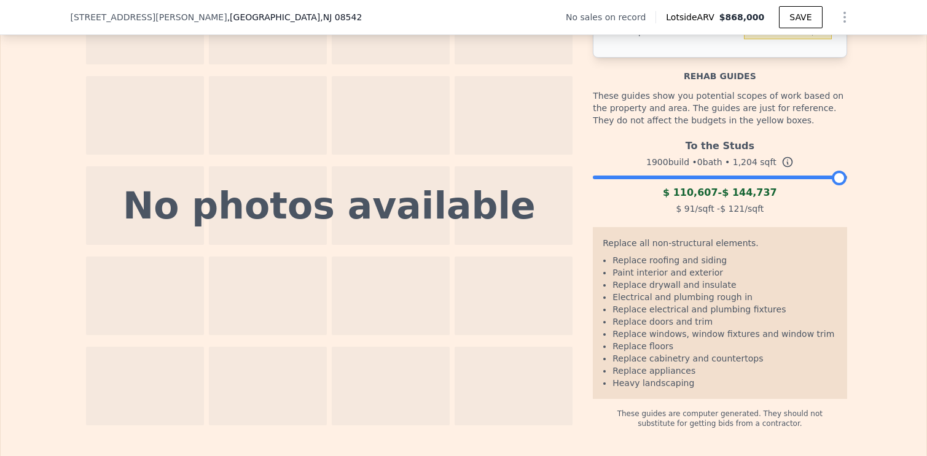
scroll to position [1820, 0]
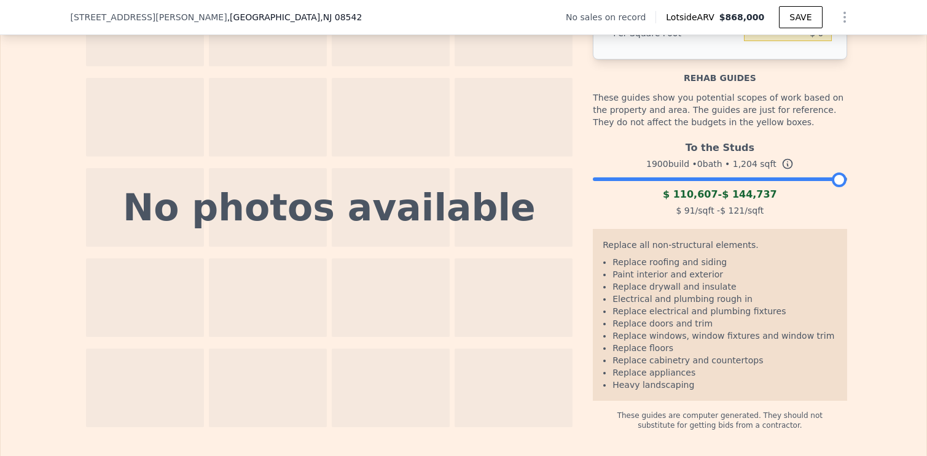
drag, startPoint x: 834, startPoint y: 201, endPoint x: 861, endPoint y: 214, distance: 29.7
click at [861, 214] on div "The budget you enter in the yellow box will be used in the resell calculator. T…" at bounding box center [463, 185] width 925 height 490
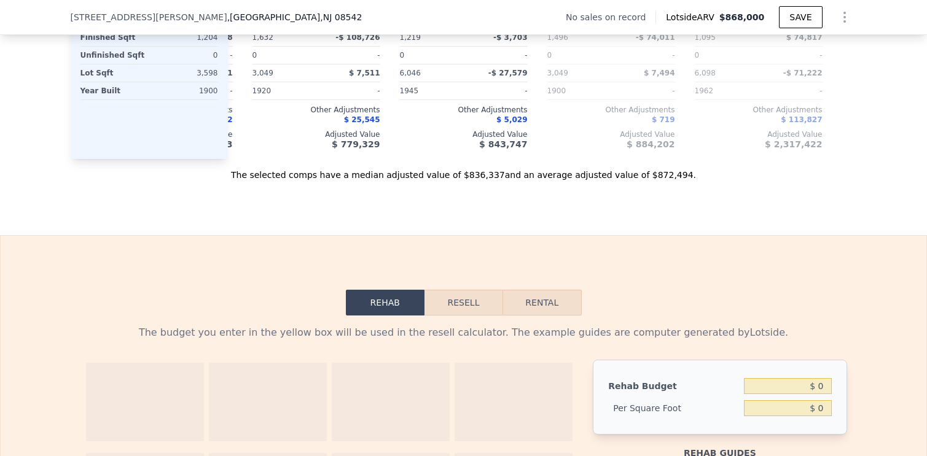
scroll to position [1528, 0]
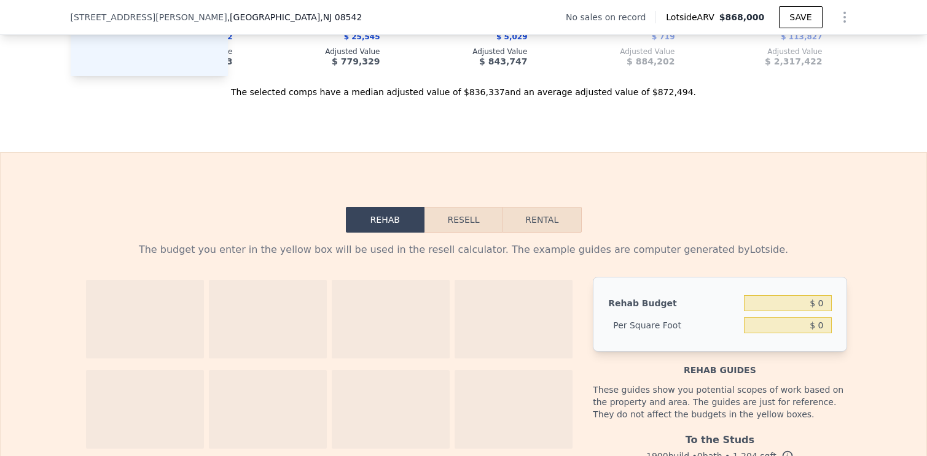
click at [436, 230] on button "Resell" at bounding box center [463, 220] width 78 height 26
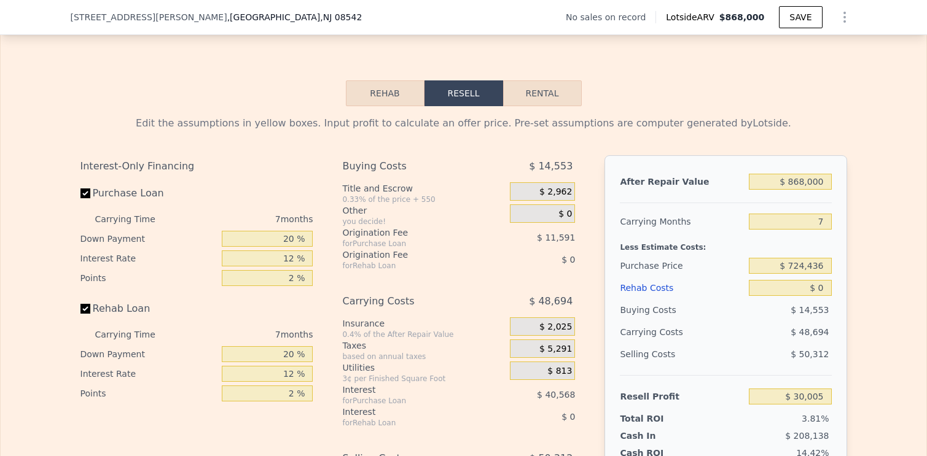
scroll to position [1520, 0]
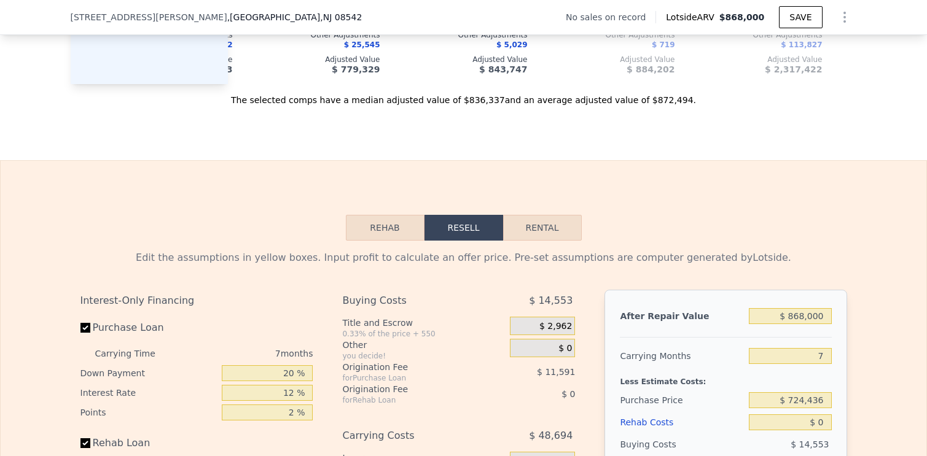
click at [376, 241] on button "Rehab" at bounding box center [385, 228] width 79 height 26
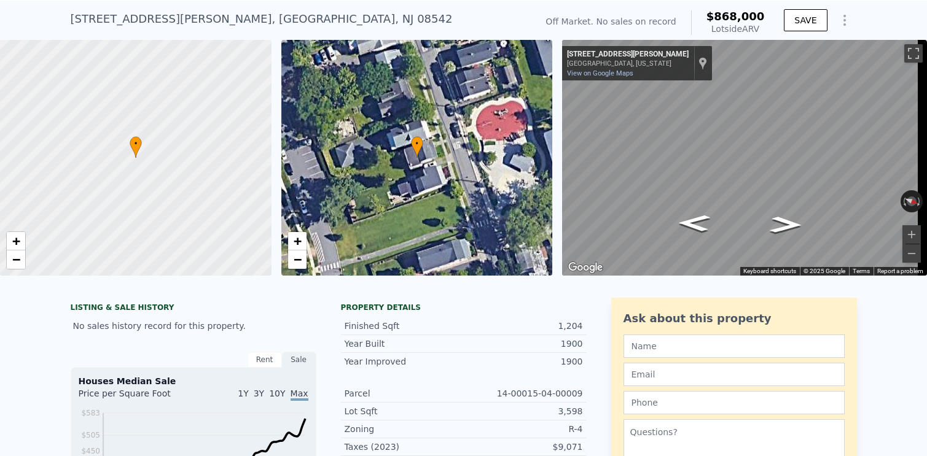
scroll to position [0, 0]
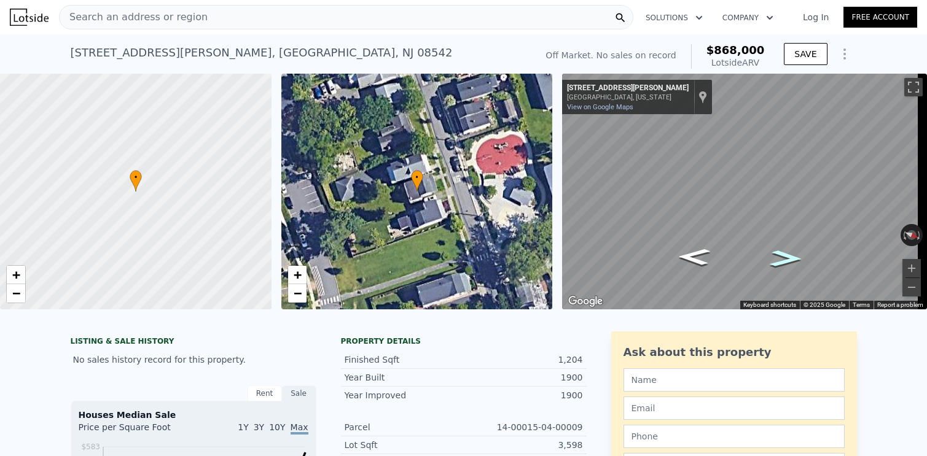
click at [784, 263] on icon "Go North, John St" at bounding box center [786, 258] width 60 height 25
click at [690, 249] on icon "Go South, John St" at bounding box center [694, 257] width 60 height 25
click at [691, 251] on icon "Go South, John St" at bounding box center [694, 257] width 60 height 25
click at [691, 251] on icon "Go South, John St" at bounding box center [694, 256] width 60 height 25
click at [725, 51] on span "$868,000" at bounding box center [735, 50] width 58 height 13
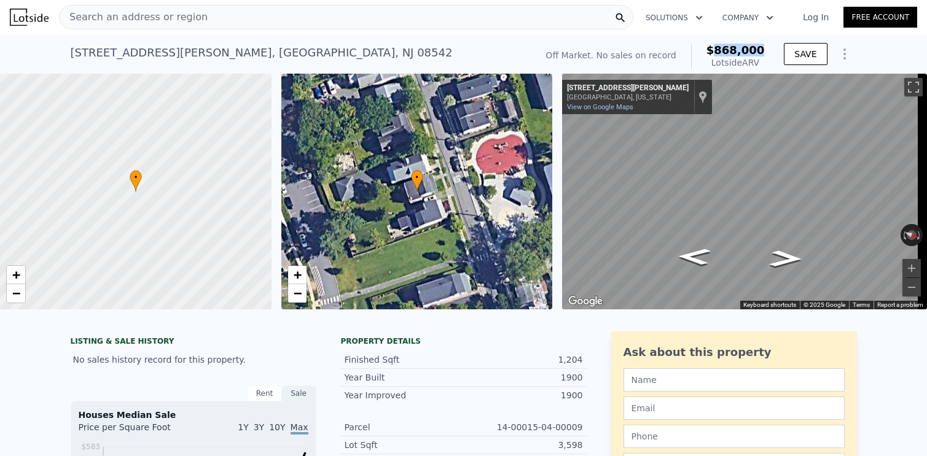
click at [725, 51] on span "$868,000" at bounding box center [735, 50] width 58 height 13
click at [737, 60] on div "Lotside ARV" at bounding box center [735, 62] width 58 height 12
click at [744, 56] on div "Lotside ARV" at bounding box center [735, 62] width 58 height 12
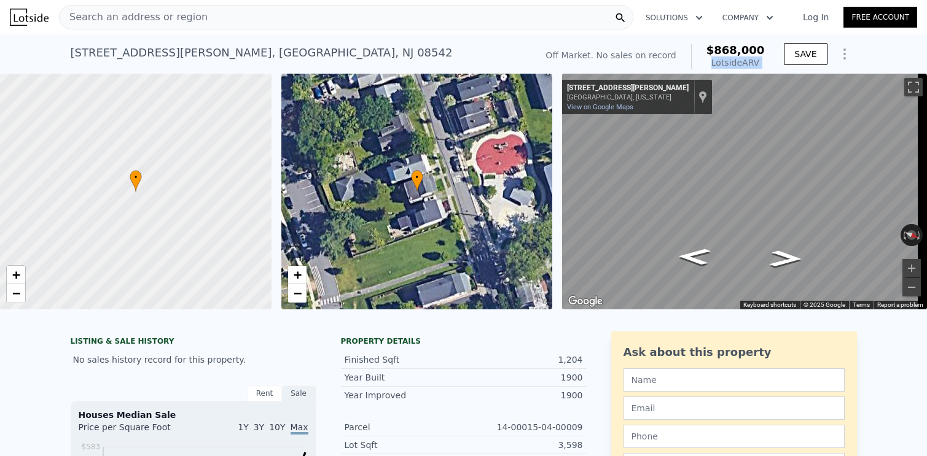
click at [744, 56] on div "Lotside ARV" at bounding box center [735, 62] width 58 height 12
click at [755, 64] on div "Lotside ARV" at bounding box center [735, 62] width 58 height 12
drag, startPoint x: 750, startPoint y: 60, endPoint x: 712, endPoint y: 60, distance: 38.7
click at [712, 60] on div "Lotside ARV" at bounding box center [735, 62] width 58 height 12
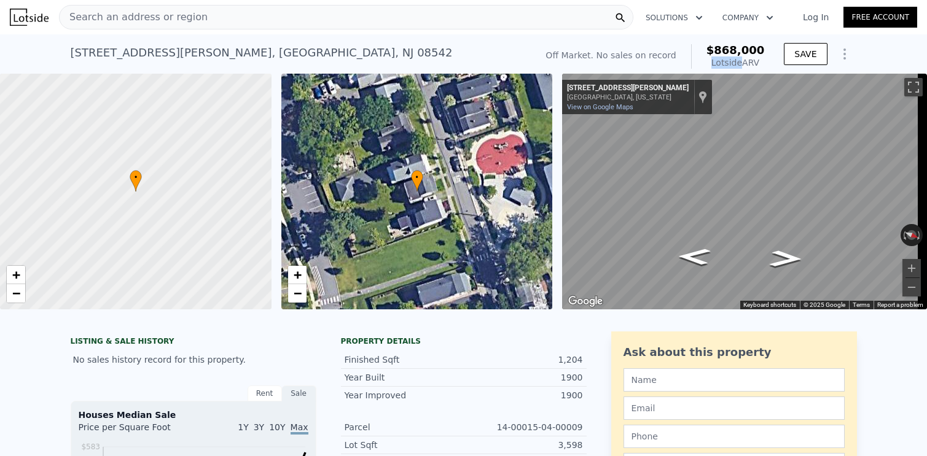
click at [712, 60] on div "Lotside ARV" at bounding box center [735, 62] width 58 height 12
click at [755, 57] on div "Lotside ARV" at bounding box center [735, 62] width 58 height 12
copy div "Lotside ARV"
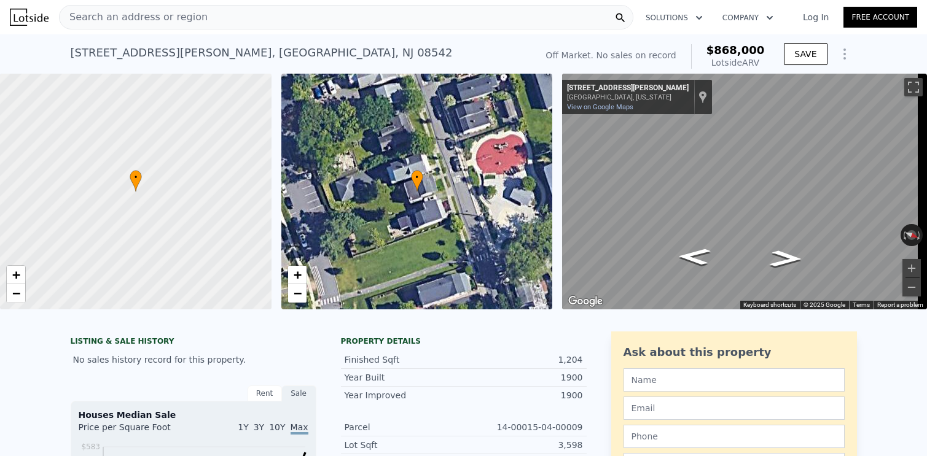
click at [780, 257] on icon "Go North, John St" at bounding box center [785, 259] width 60 height 25
click at [780, 257] on icon "Go North, John St" at bounding box center [786, 258] width 60 height 25
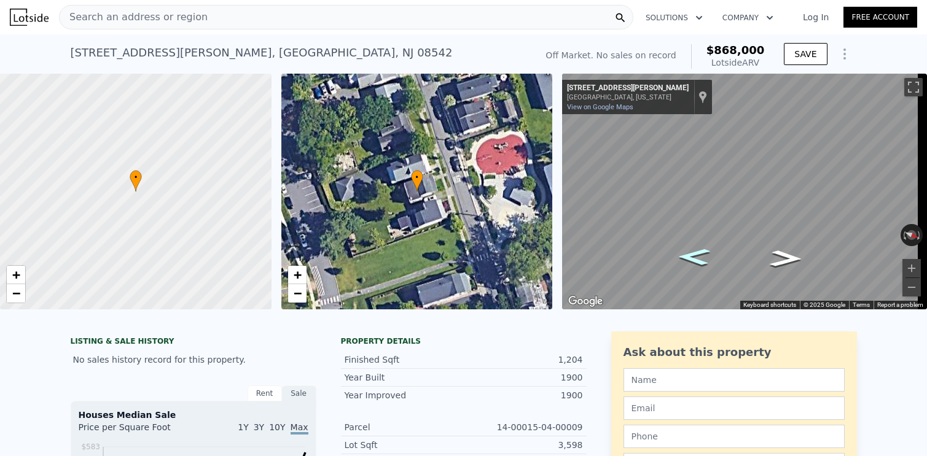
click at [702, 254] on icon "Go South, John St" at bounding box center [694, 257] width 60 height 25
click at [774, 256] on icon "Go North, John St" at bounding box center [786, 258] width 60 height 25
click at [158, 48] on div "[STREET_ADDRESS][PERSON_NAME]" at bounding box center [262, 52] width 382 height 17
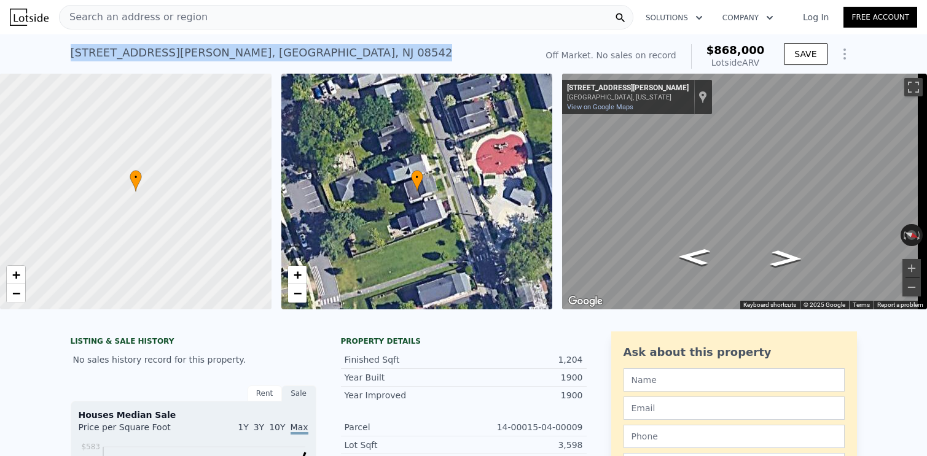
click at [158, 48] on div "[STREET_ADDRESS][PERSON_NAME]" at bounding box center [262, 52] width 382 height 17
copy div "[STREET_ADDRESS][PERSON_NAME] No sales on record (~ARV $868k )"
